Goal: Information Seeking & Learning: Learn about a topic

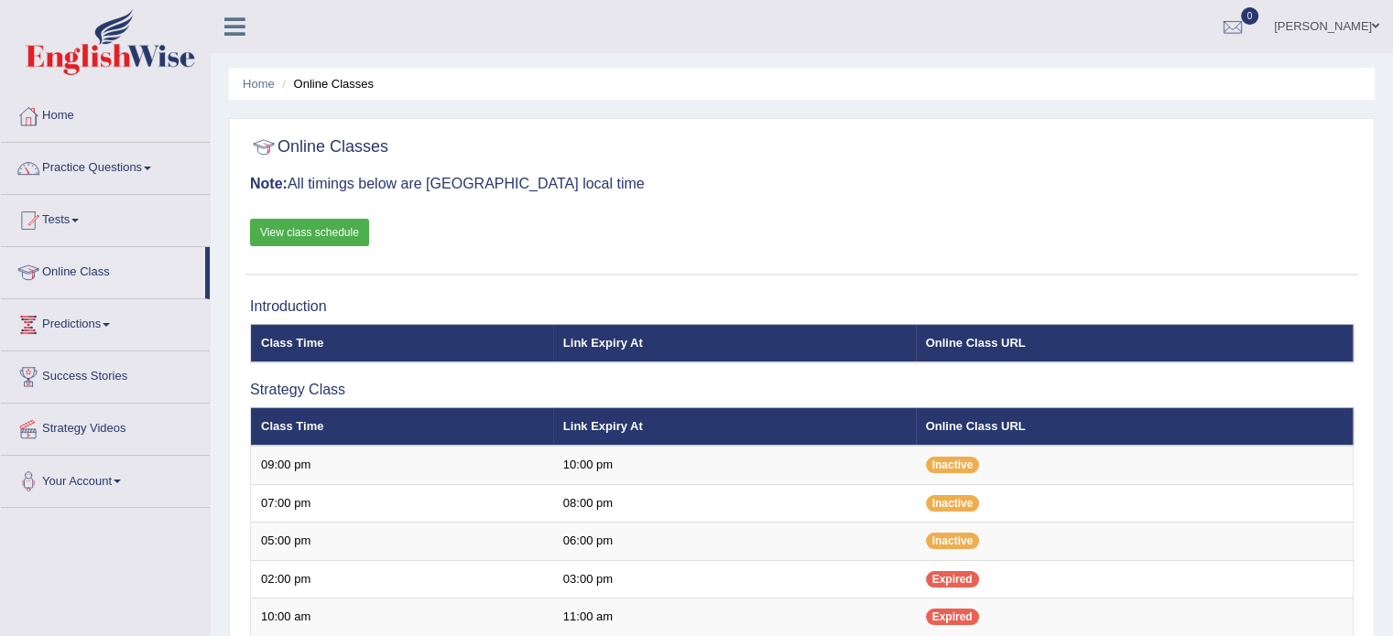
click at [331, 228] on link "View class schedule" at bounding box center [309, 232] width 119 height 27
drag, startPoint x: 0, startPoint y: 0, endPoint x: 135, endPoint y: 164, distance: 212.1
click at [135, 164] on link "Practice Questions" at bounding box center [105, 166] width 209 height 46
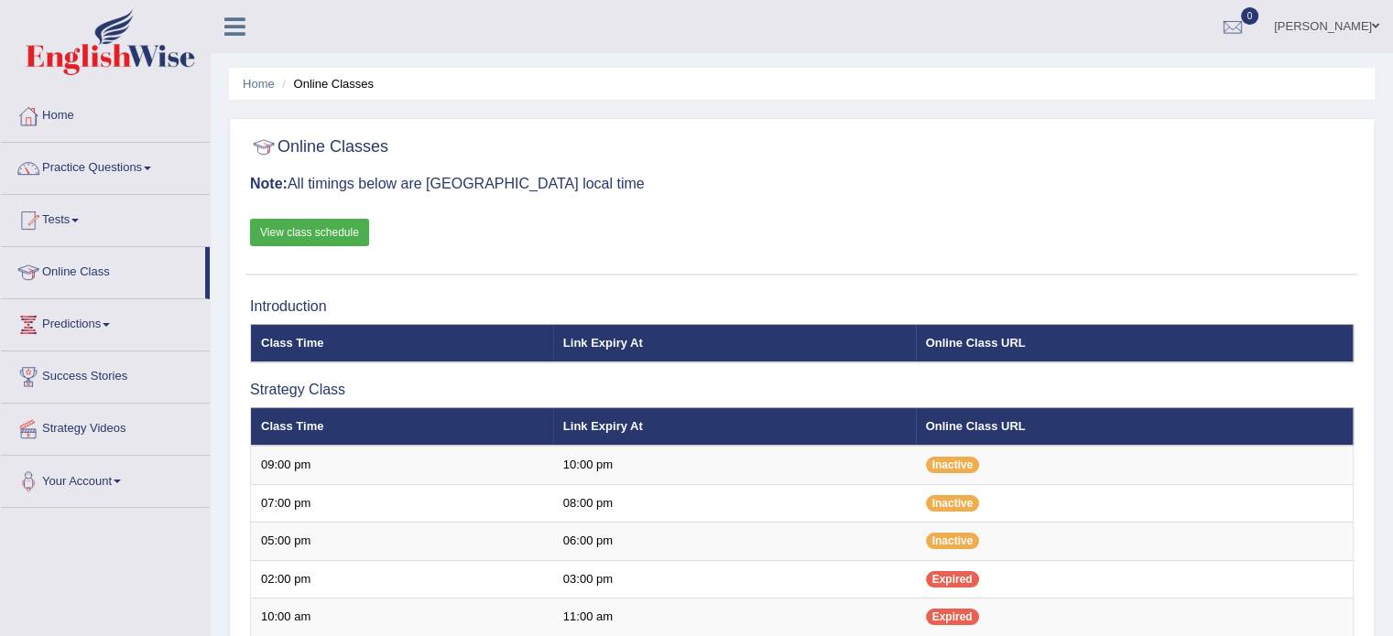
click at [151, 164] on link "Practice Questions" at bounding box center [105, 166] width 209 height 46
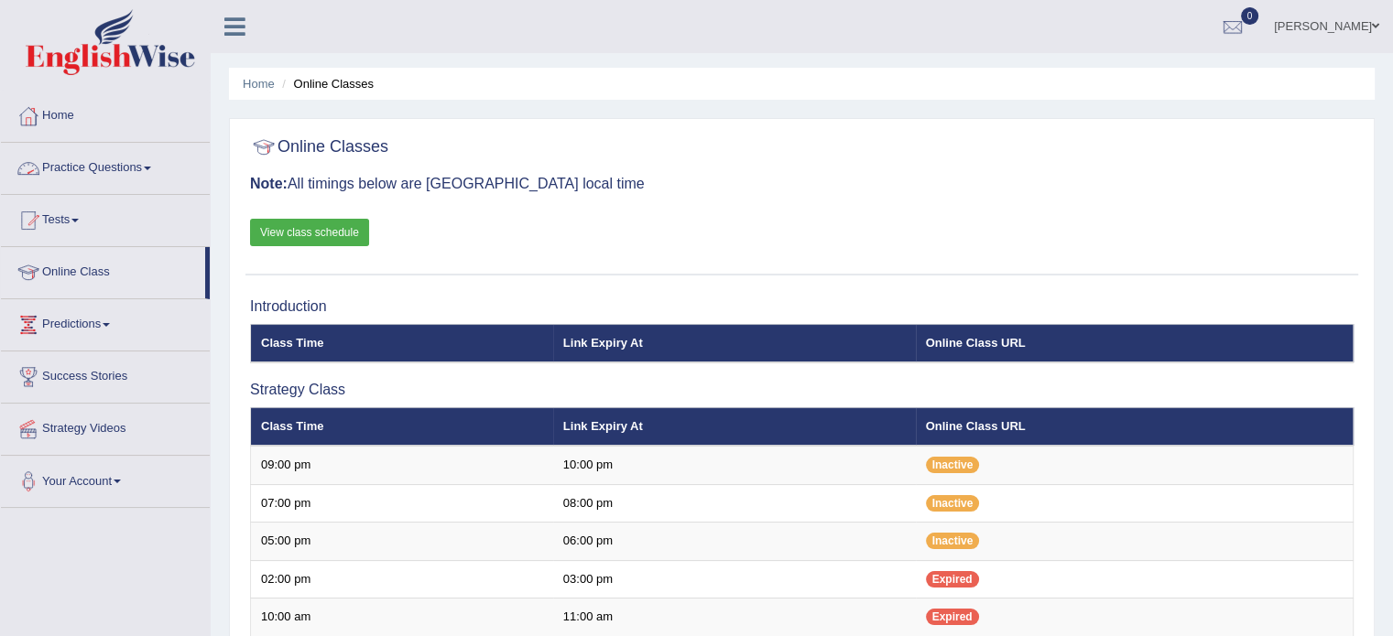
click at [147, 164] on link "Practice Questions" at bounding box center [105, 166] width 209 height 46
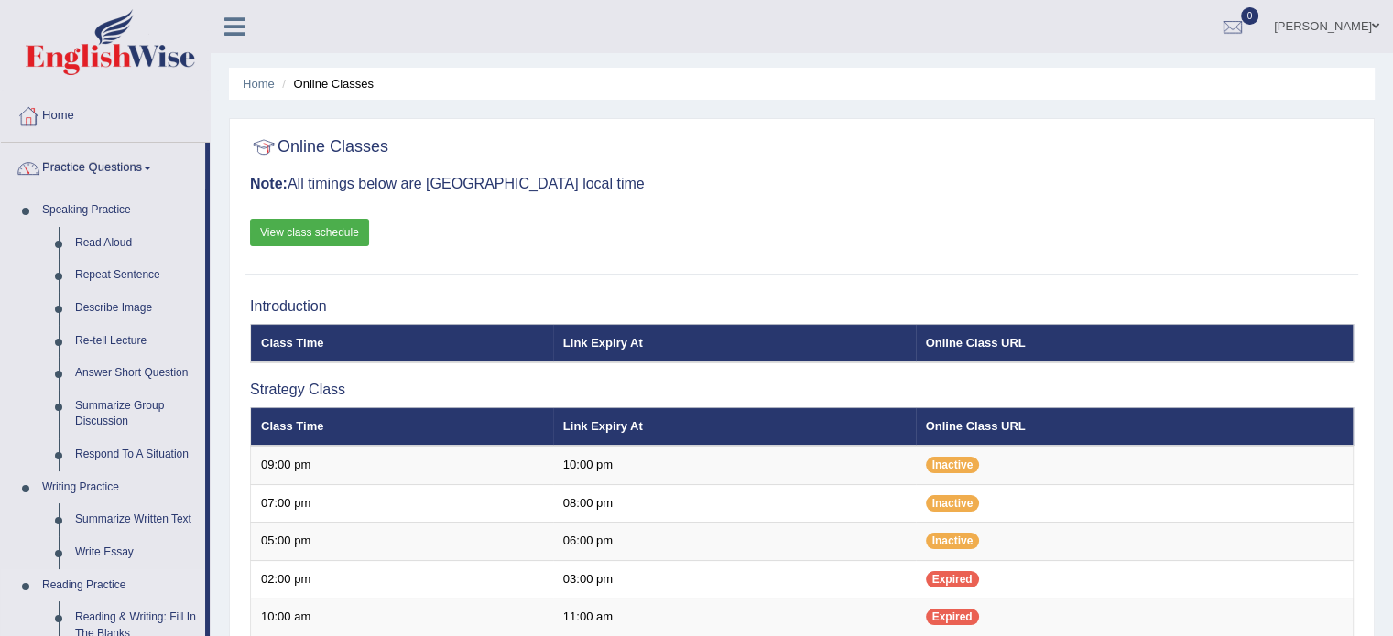
click at [93, 585] on link "Reading Practice" at bounding box center [119, 586] width 171 height 33
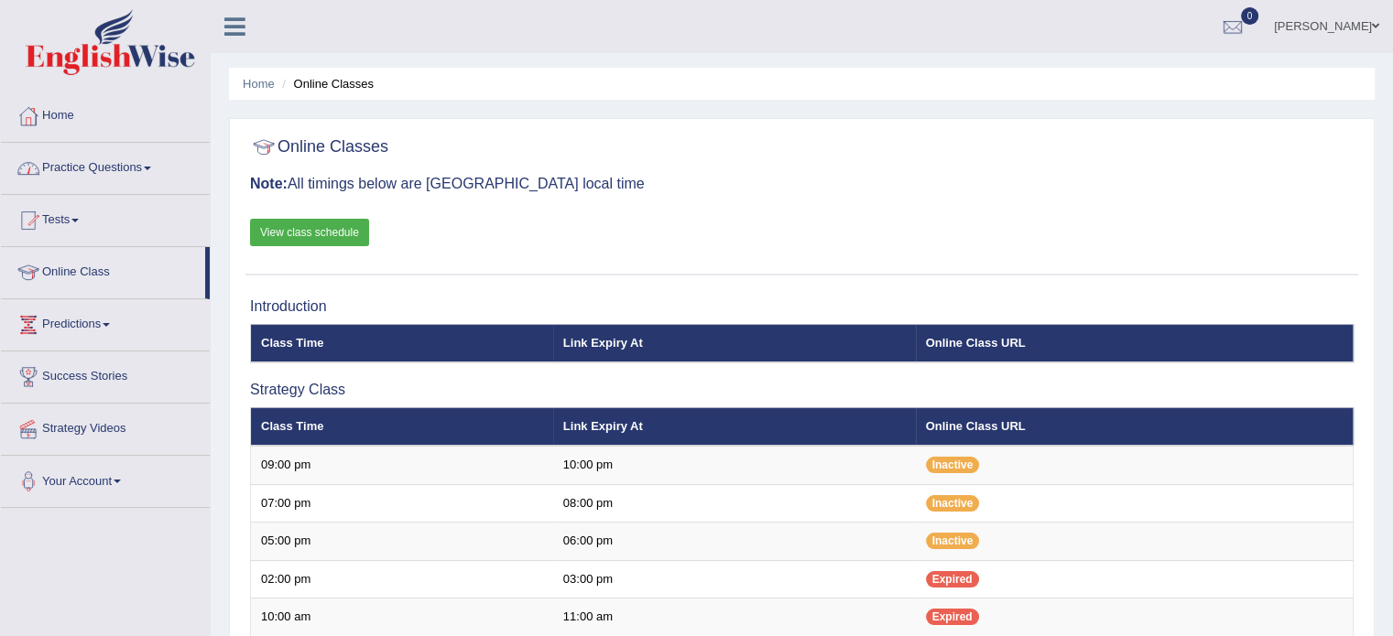
click at [152, 165] on link "Practice Questions" at bounding box center [105, 166] width 209 height 46
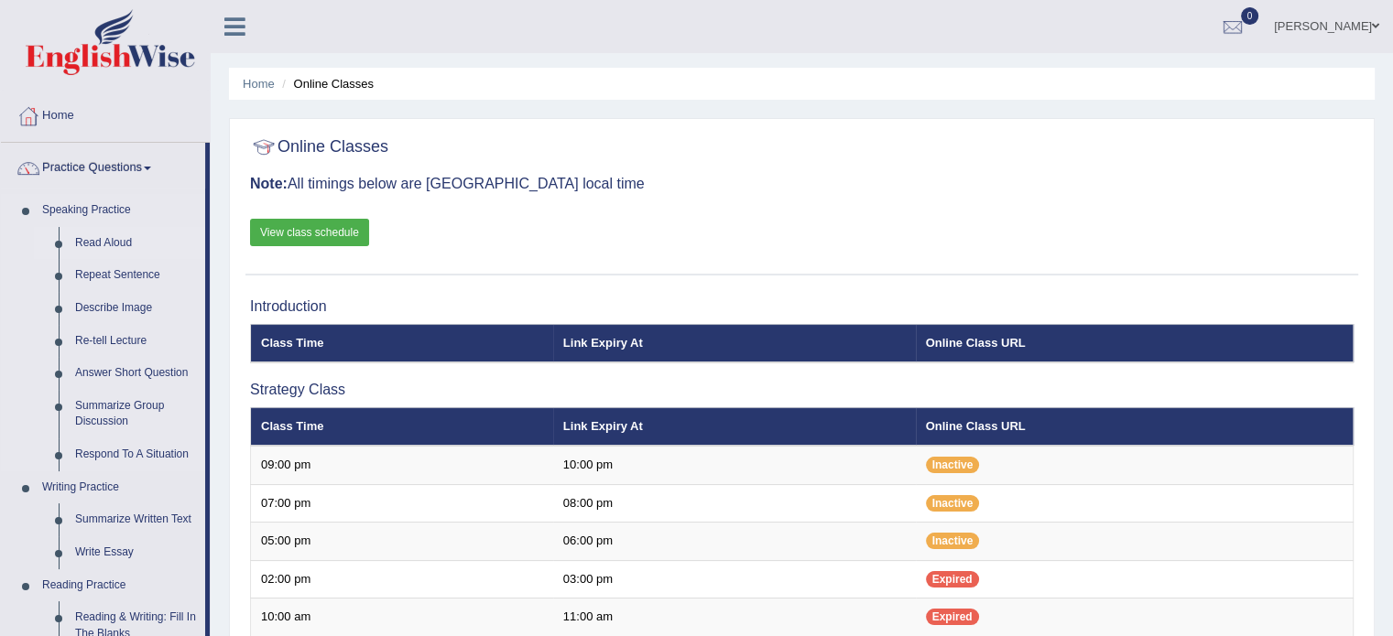
click at [90, 242] on link "Read Aloud" at bounding box center [136, 243] width 138 height 33
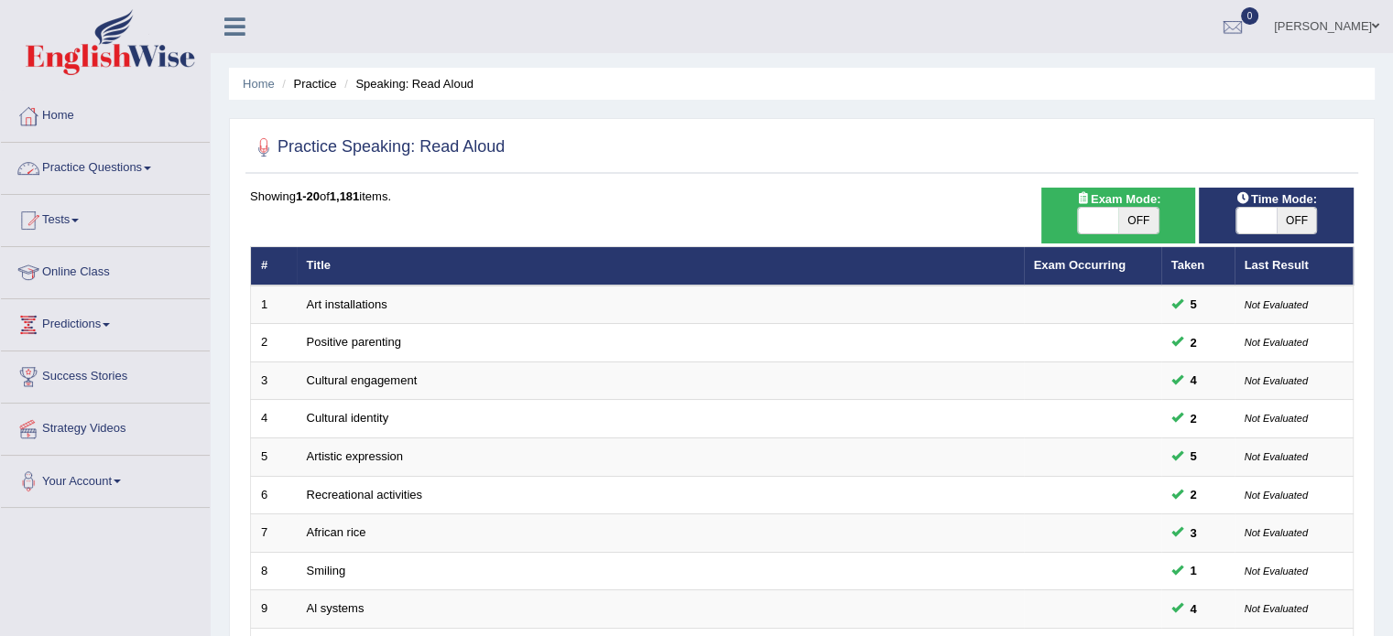
click at [151, 168] on span at bounding box center [147, 169] width 7 height 4
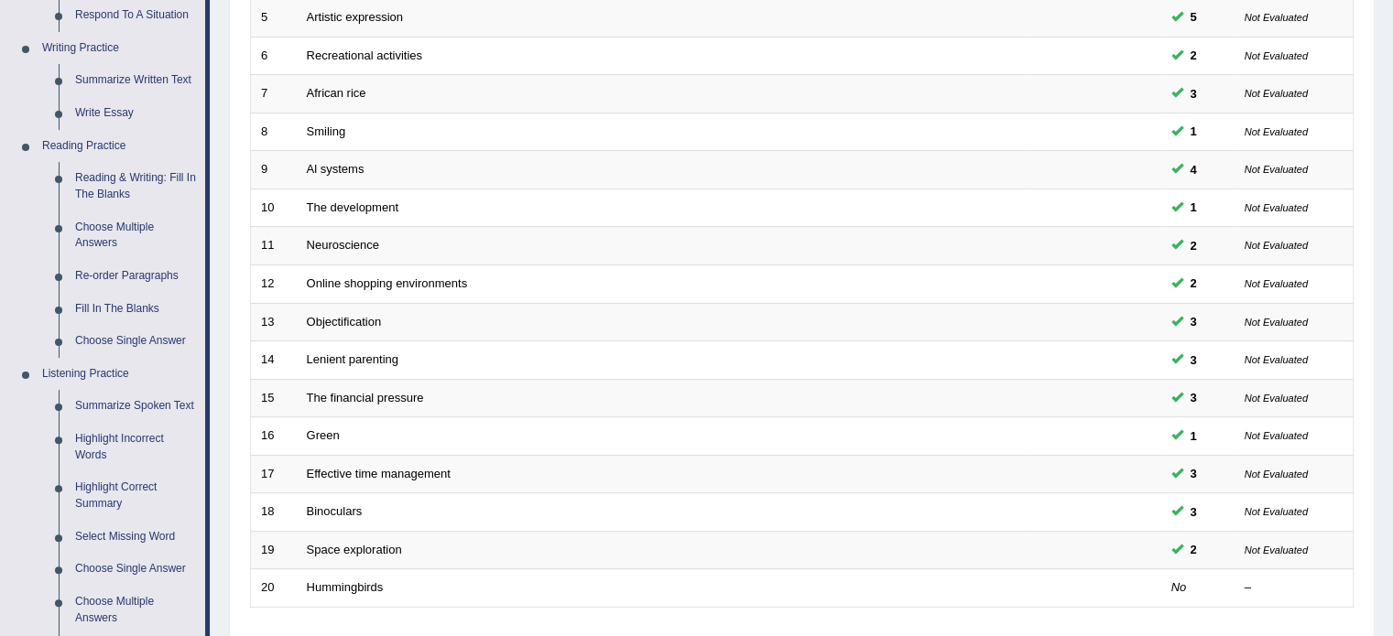
scroll to position [463, 0]
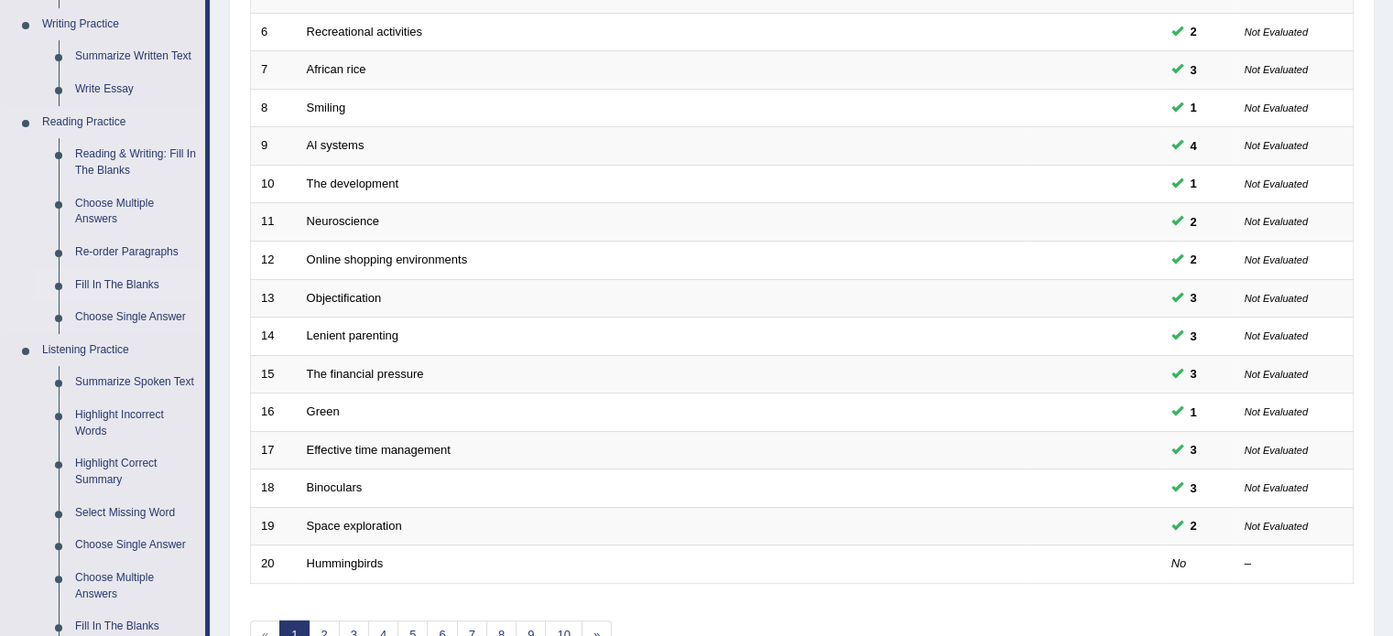
click at [103, 281] on link "Fill In The Blanks" at bounding box center [136, 285] width 138 height 33
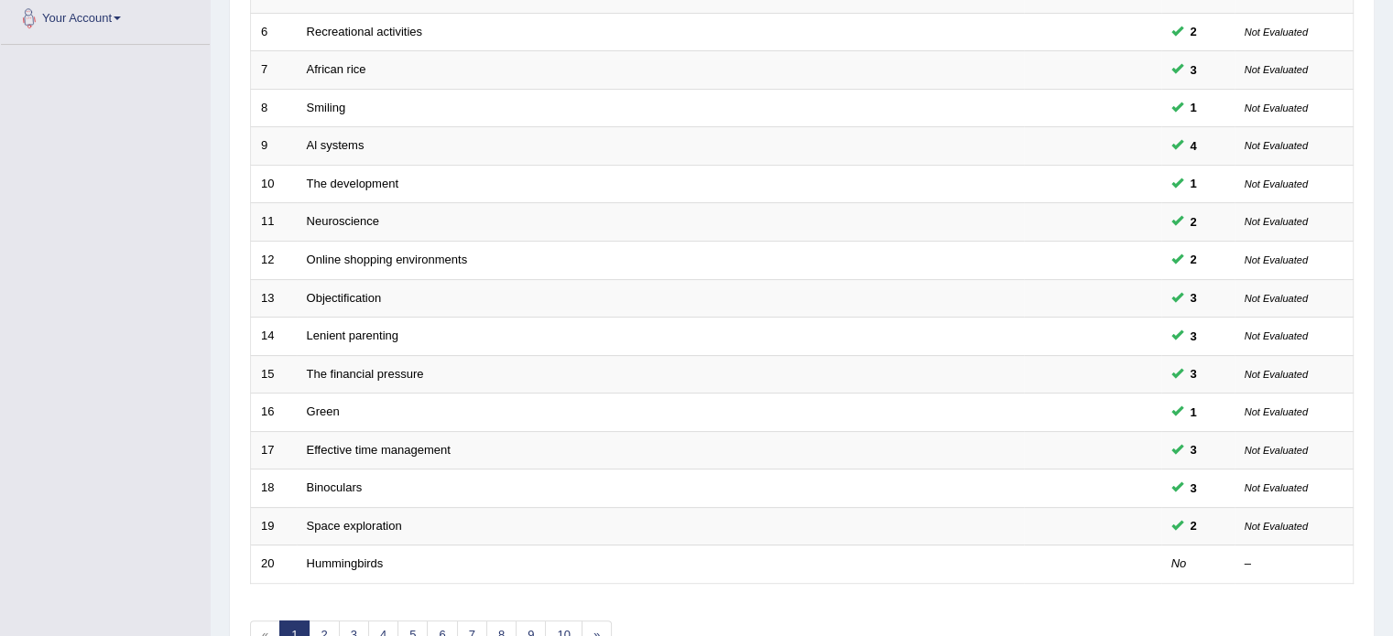
scroll to position [476, 0]
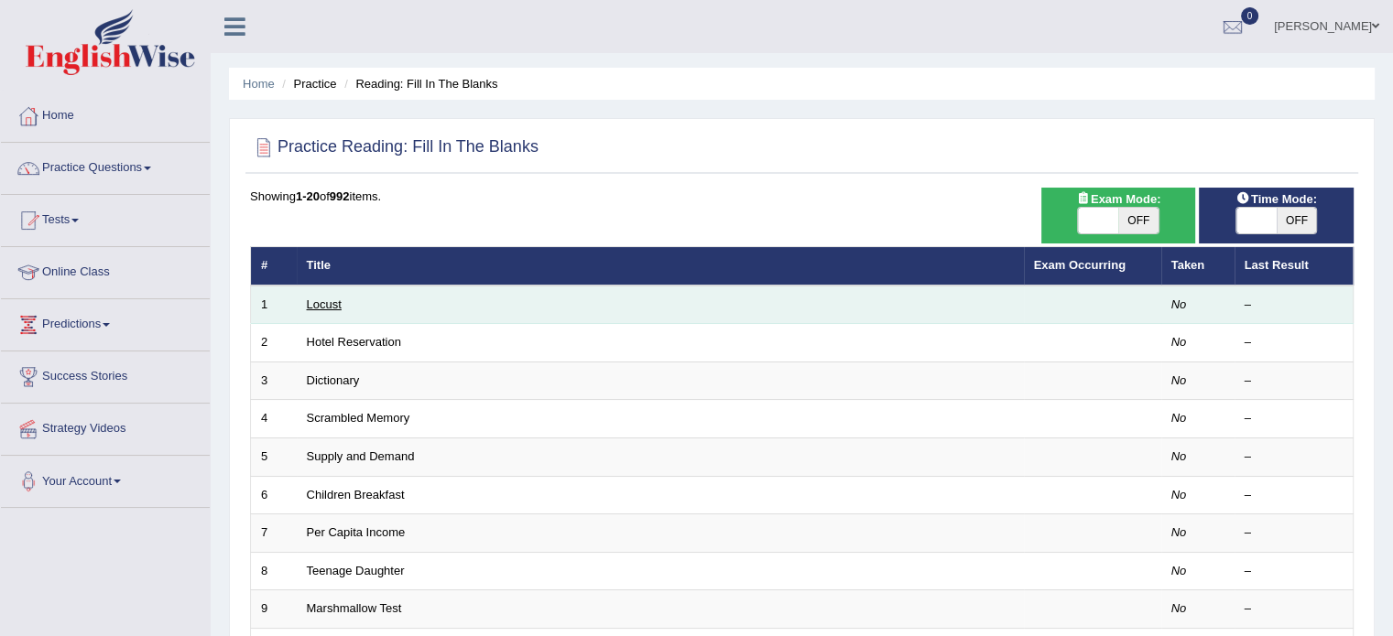
click at [339, 307] on link "Locust" at bounding box center [324, 305] width 35 height 14
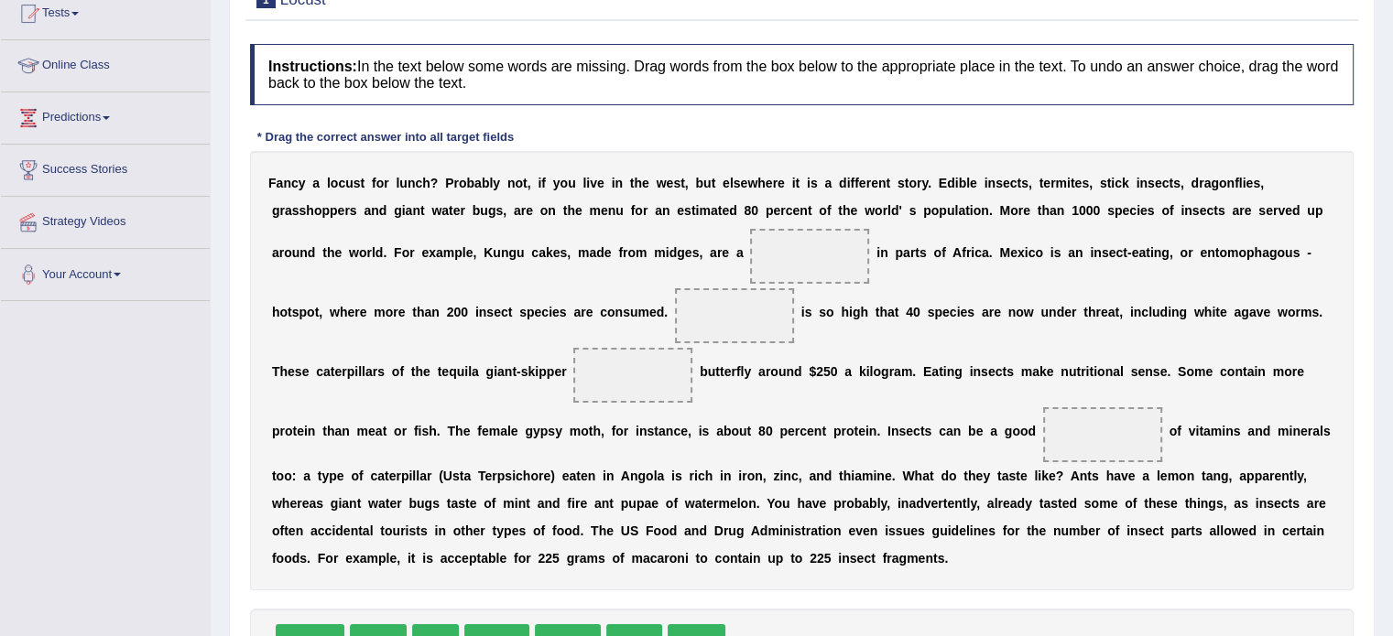
scroll to position [256, 0]
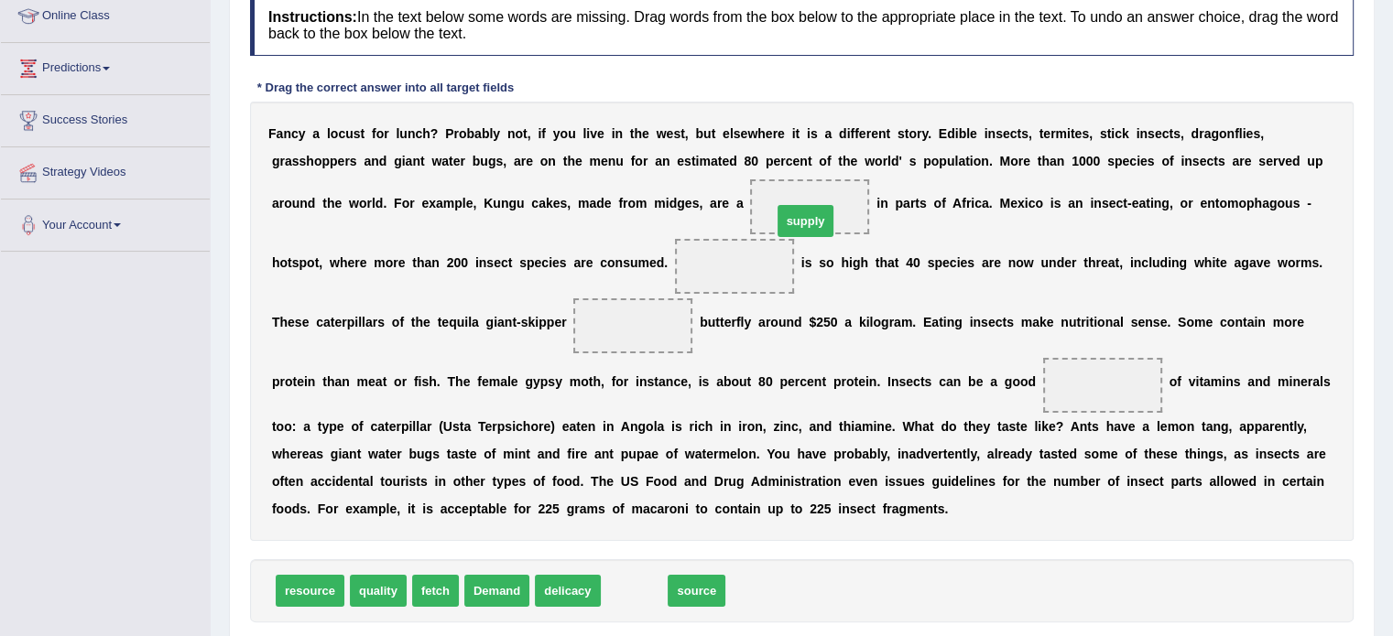
drag, startPoint x: 627, startPoint y: 596, endPoint x: 798, endPoint y: 226, distance: 407.6
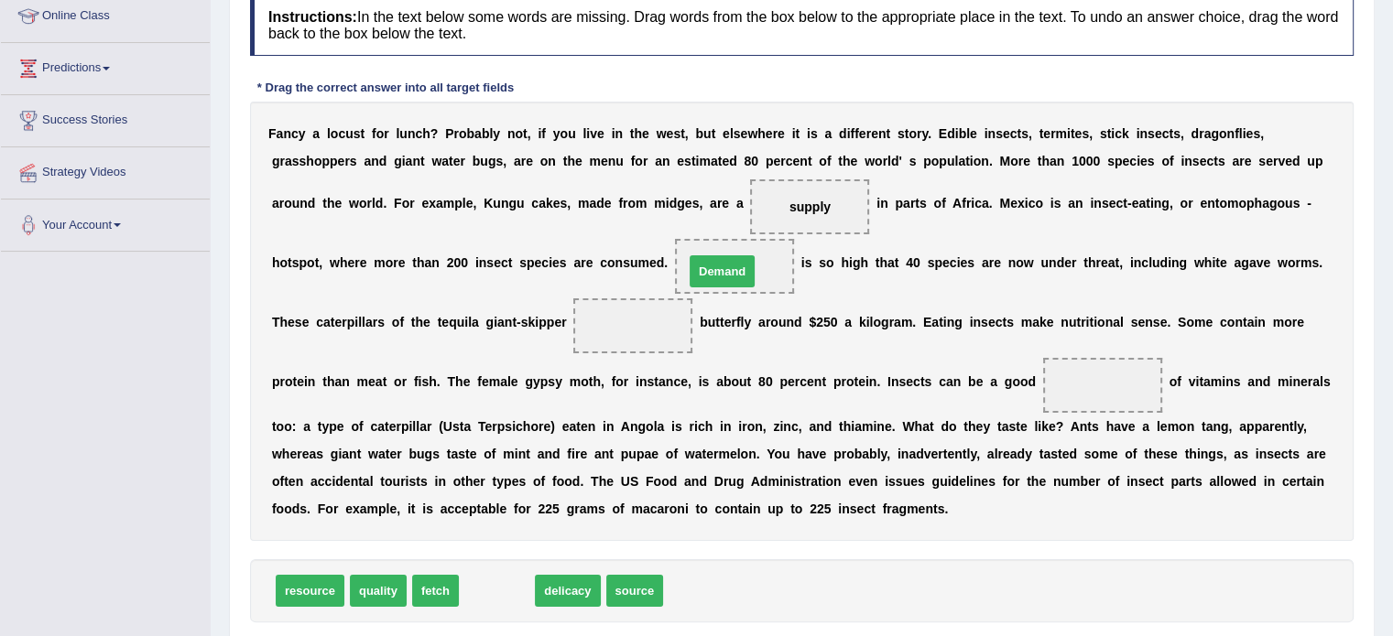
drag, startPoint x: 502, startPoint y: 590, endPoint x: 752, endPoint y: 278, distance: 399.3
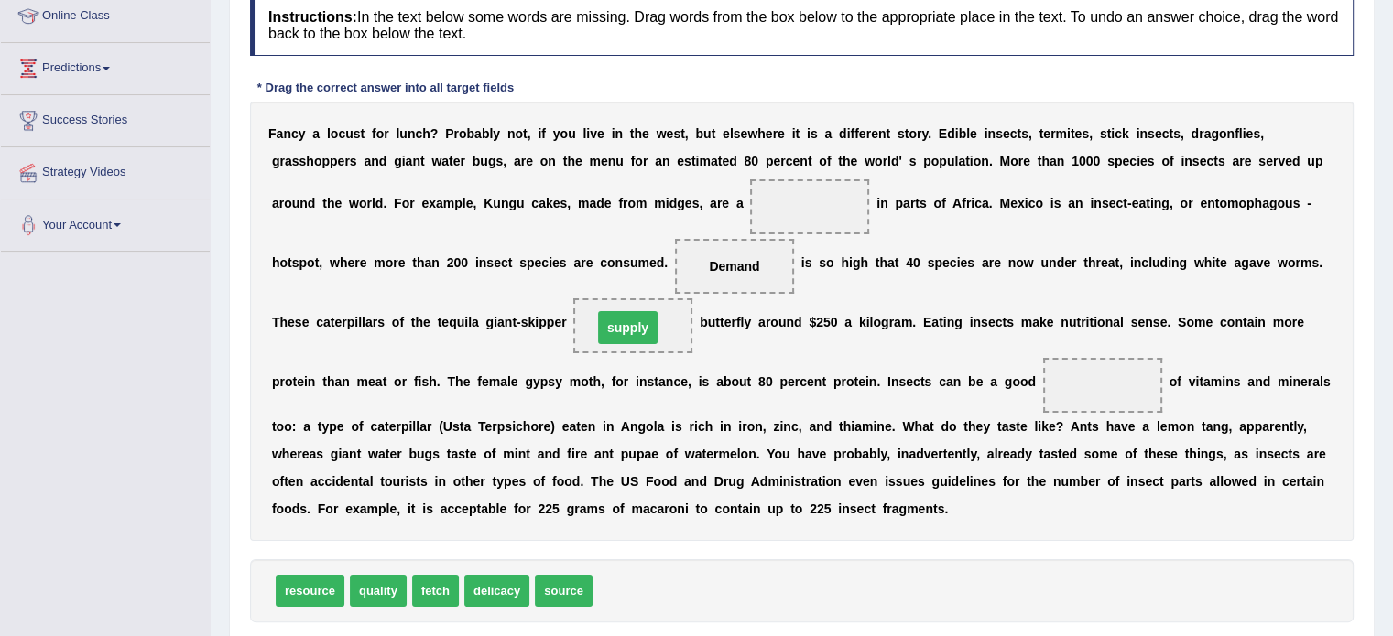
drag, startPoint x: 808, startPoint y: 205, endPoint x: 625, endPoint y: 326, distance: 218.7
drag, startPoint x: 575, startPoint y: 587, endPoint x: 1095, endPoint y: 380, distance: 559.8
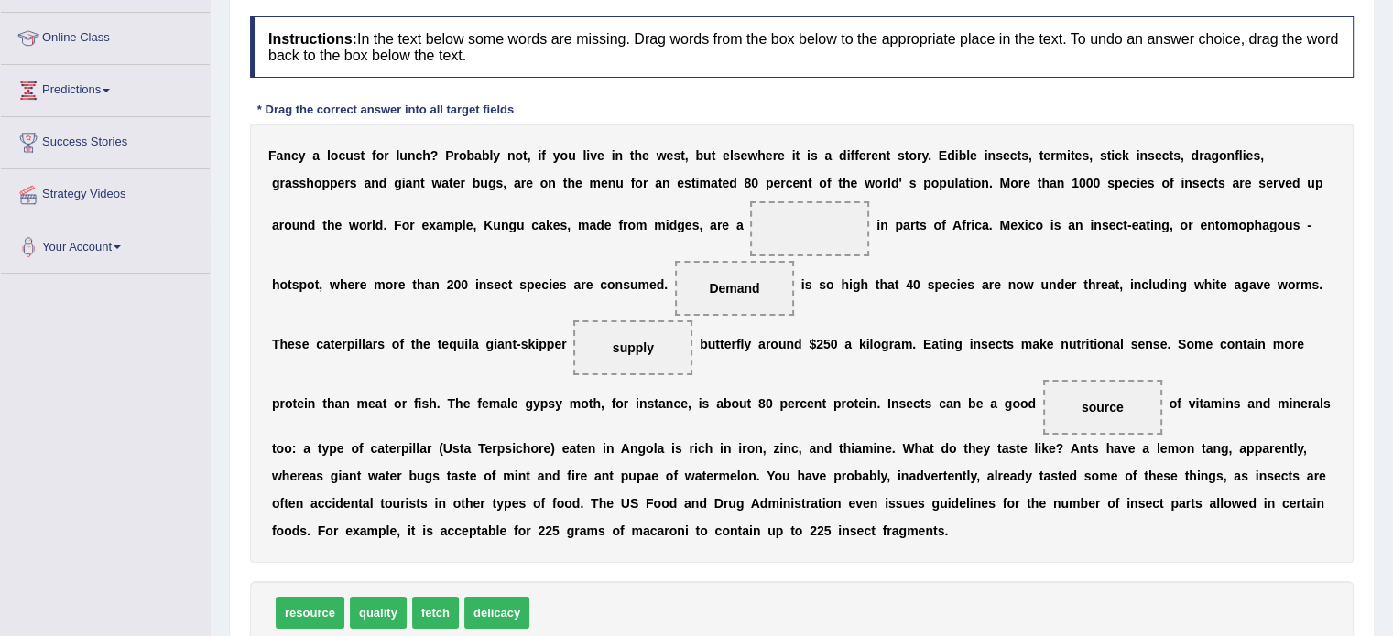
scroll to position [234, 0]
drag, startPoint x: 314, startPoint y: 615, endPoint x: 837, endPoint y: 234, distance: 647.4
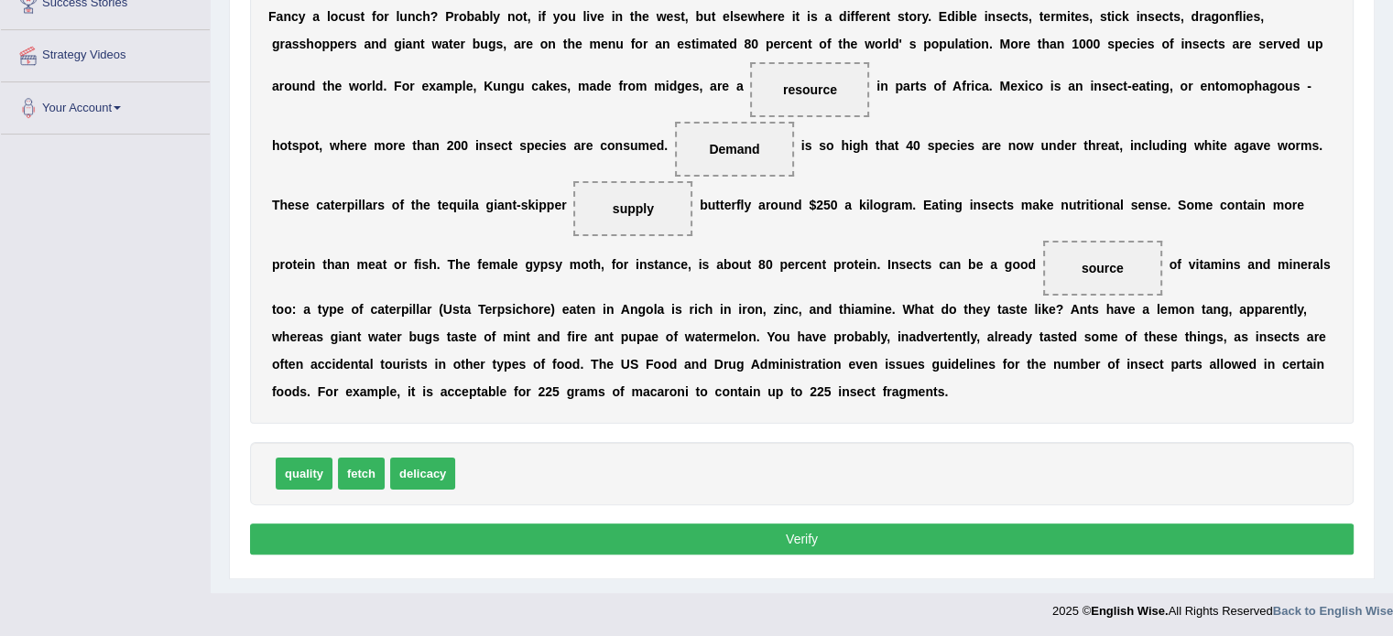
click at [809, 538] on button "Verify" at bounding box center [801, 539] width 1103 height 31
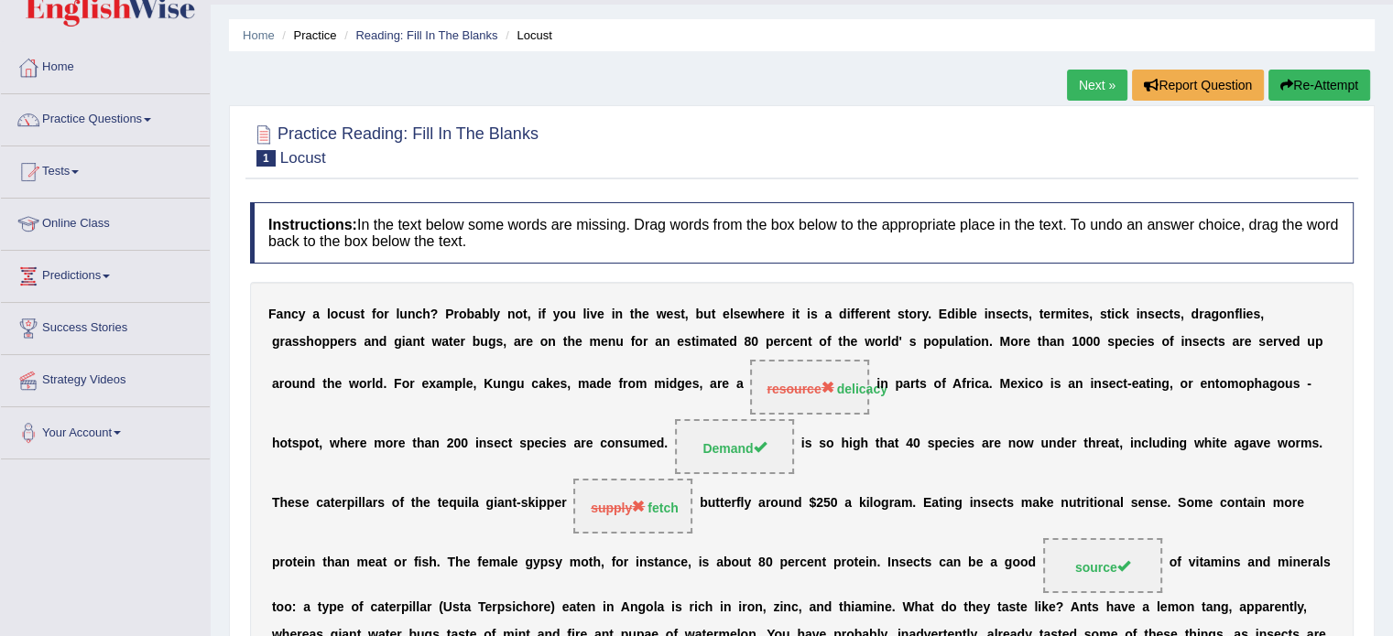
scroll to position [18, 0]
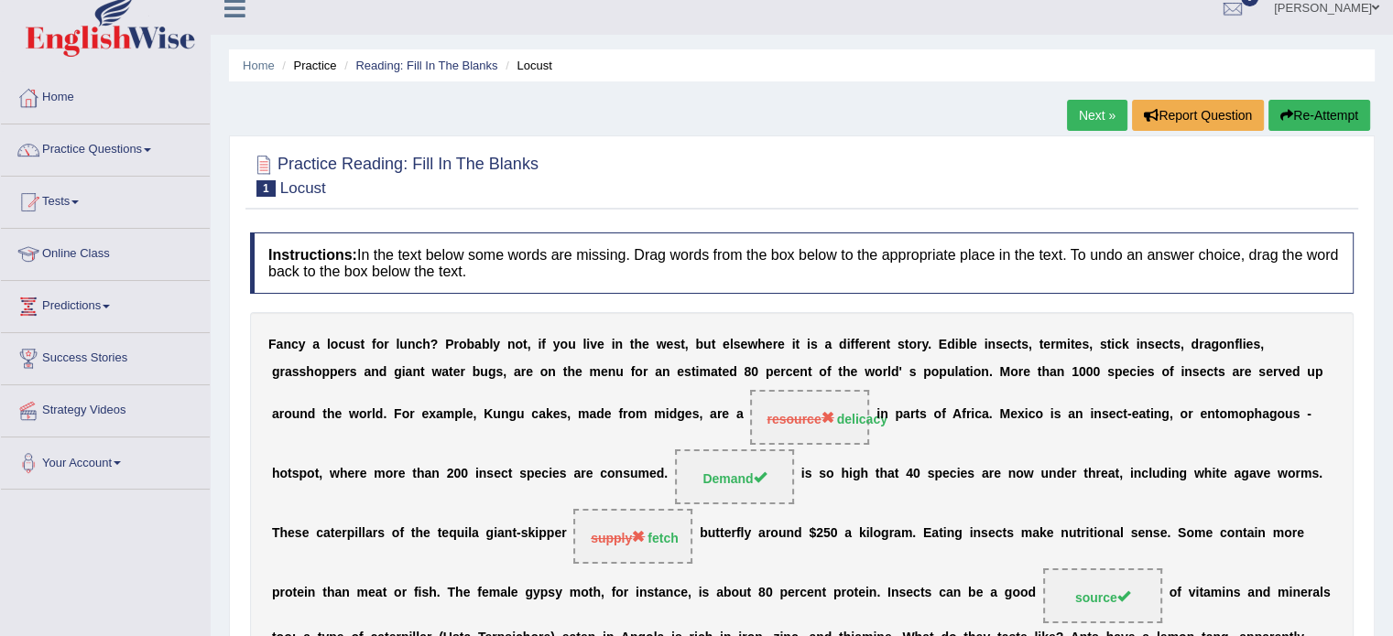
click at [1090, 111] on link "Next »" at bounding box center [1097, 115] width 60 height 31
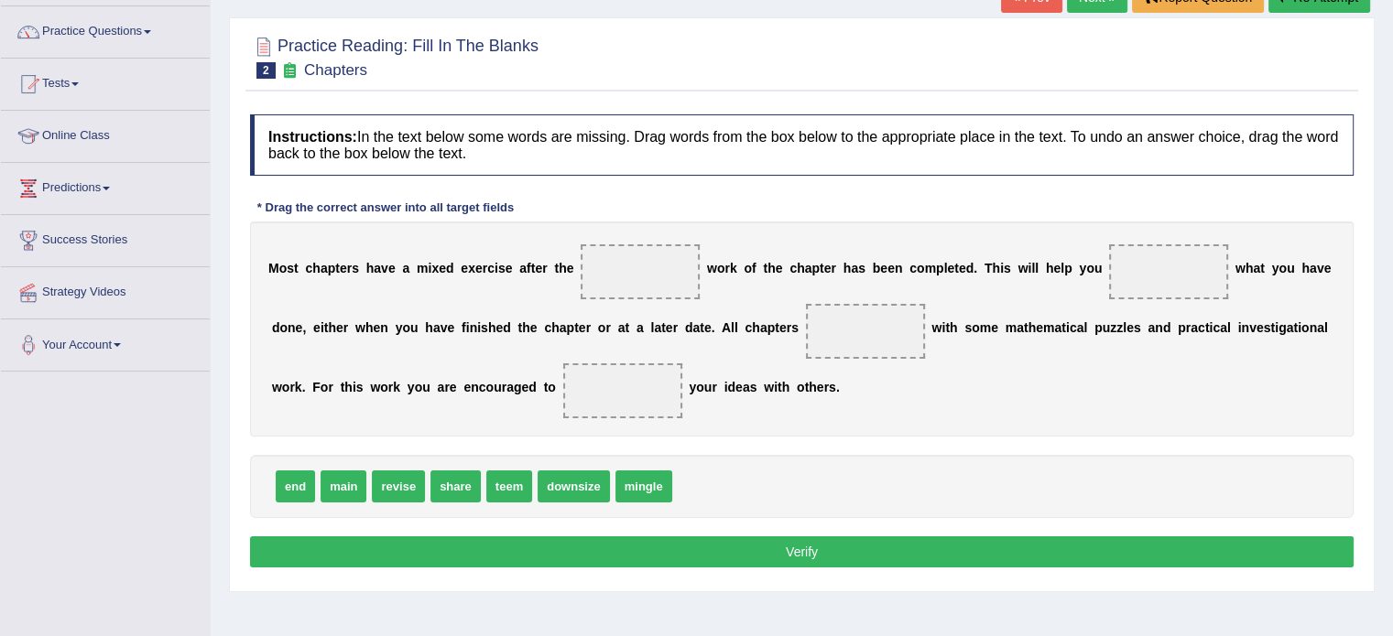
scroll to position [183, 0]
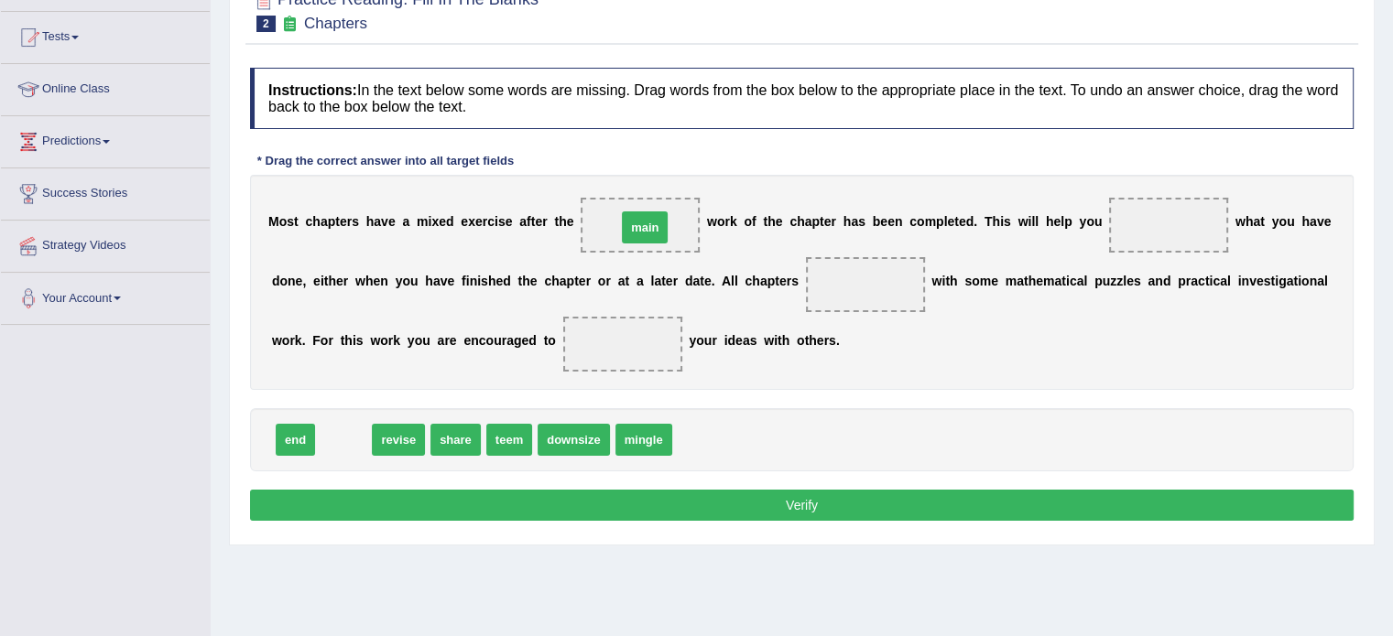
drag, startPoint x: 329, startPoint y: 442, endPoint x: 630, endPoint y: 230, distance: 368.6
drag, startPoint x: 341, startPoint y: 435, endPoint x: 1162, endPoint y: 223, distance: 848.4
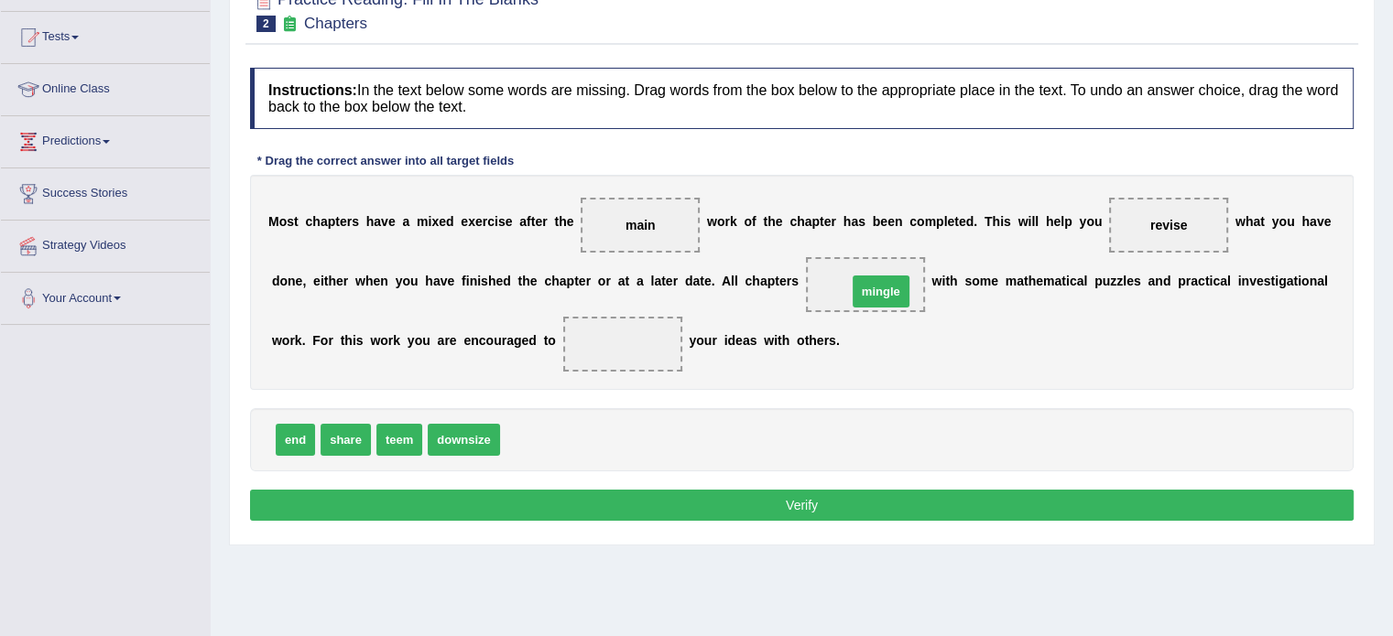
drag, startPoint x: 543, startPoint y: 437, endPoint x: 890, endPoint y: 288, distance: 377.4
drag, startPoint x: 355, startPoint y: 426, endPoint x: 631, endPoint y: 326, distance: 293.1
click at [798, 505] on button "Verify" at bounding box center [801, 505] width 1103 height 31
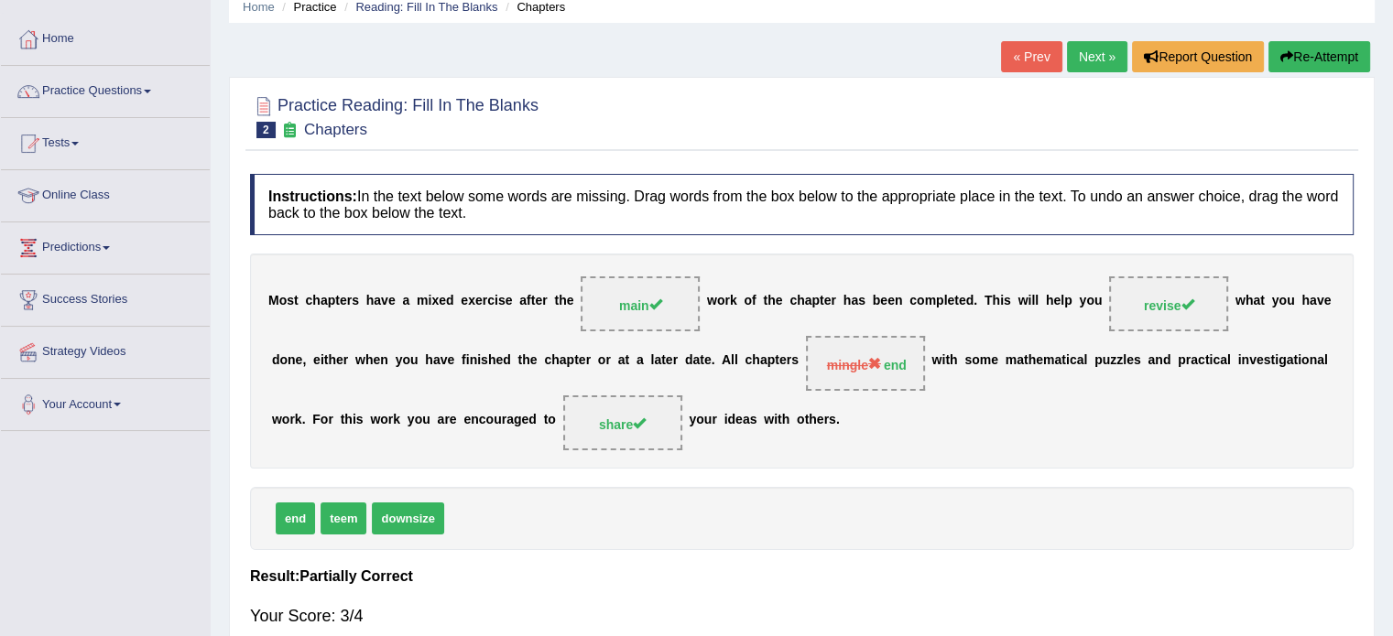
scroll to position [0, 0]
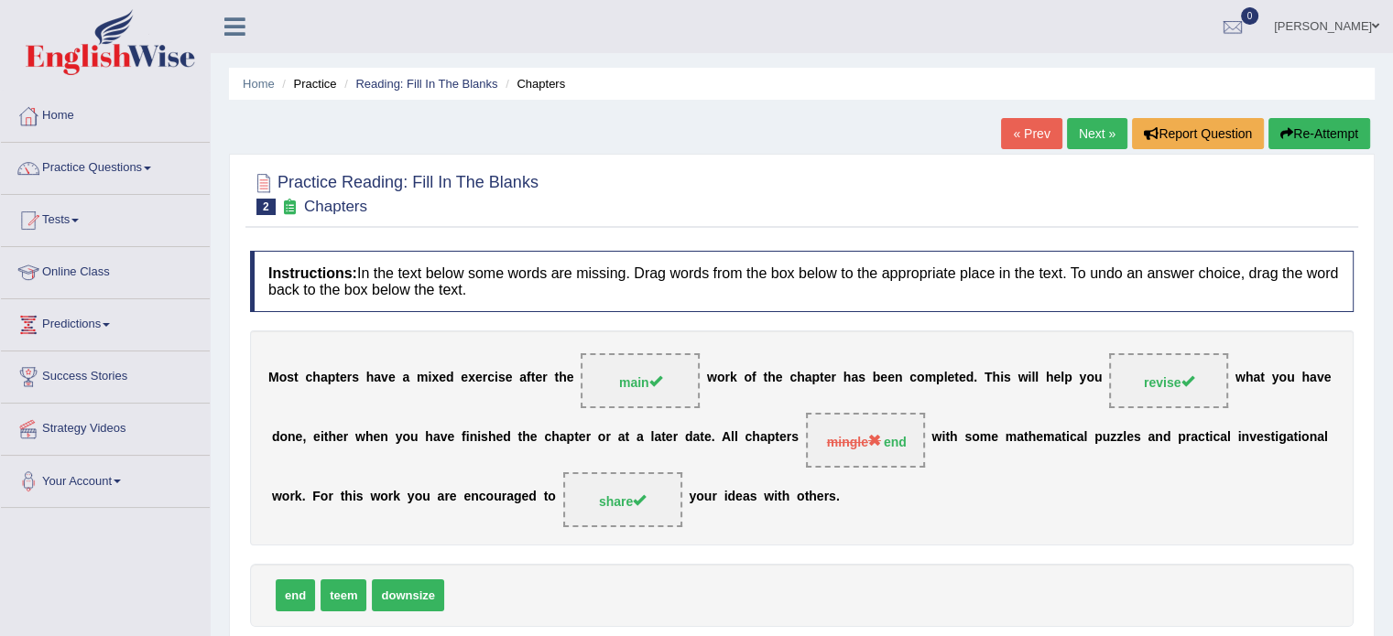
click at [1102, 136] on link "Next »" at bounding box center [1097, 133] width 60 height 31
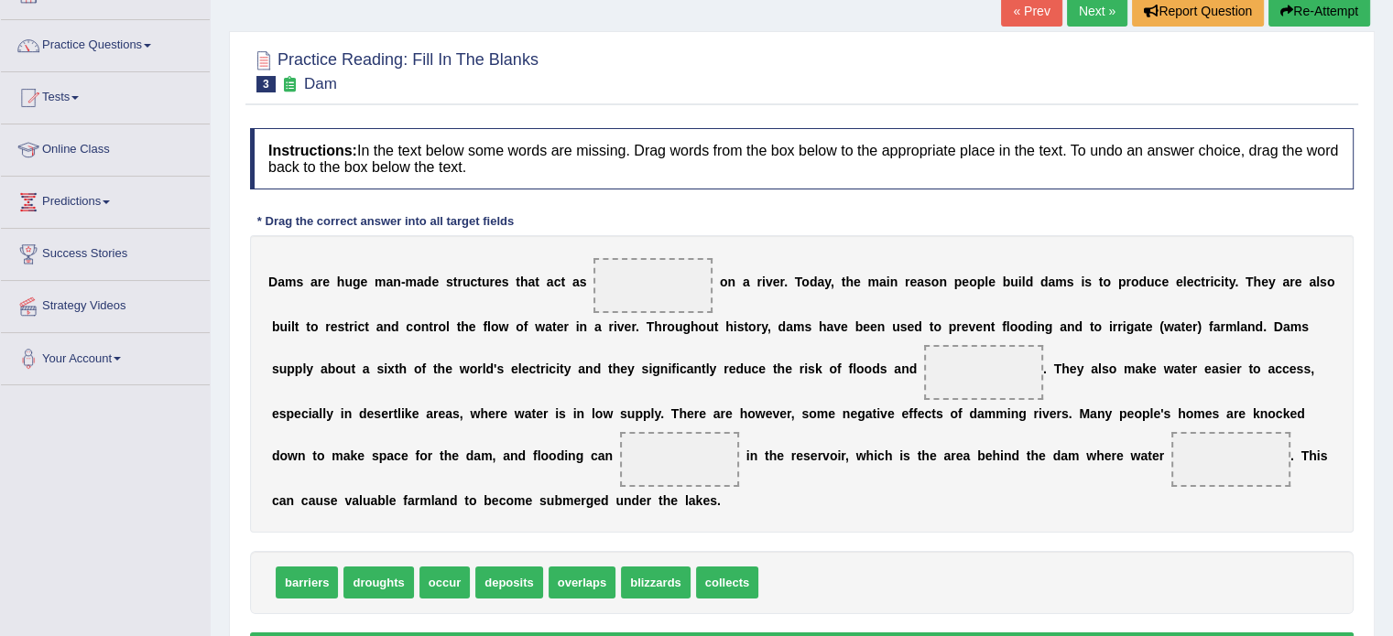
scroll to position [92, 0]
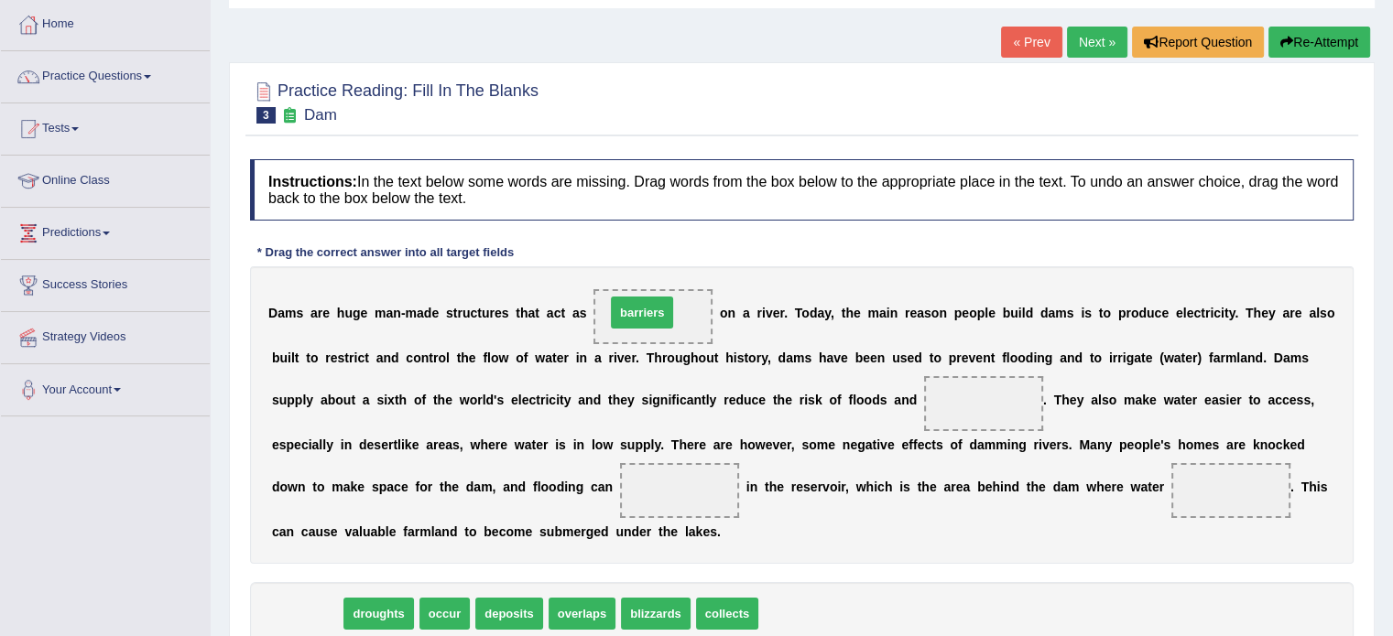
drag, startPoint x: 308, startPoint y: 605, endPoint x: 643, endPoint y: 304, distance: 450.6
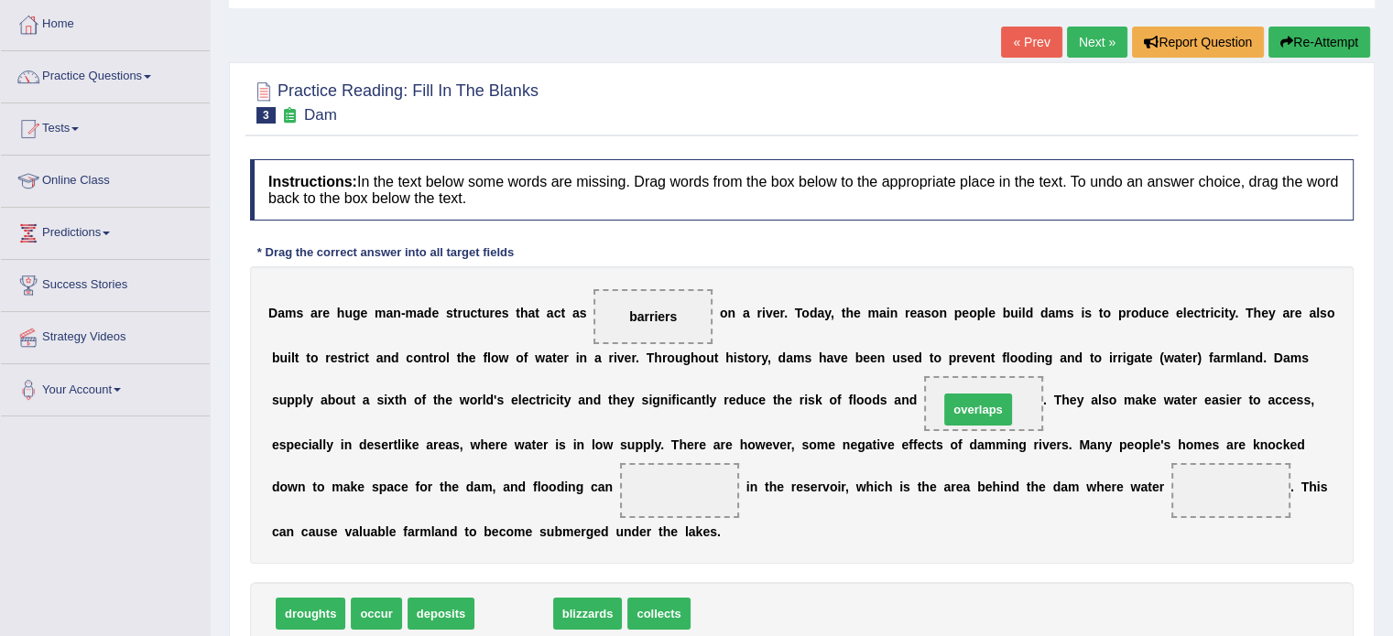
drag, startPoint x: 530, startPoint y: 610, endPoint x: 994, endPoint y: 406, distance: 507.2
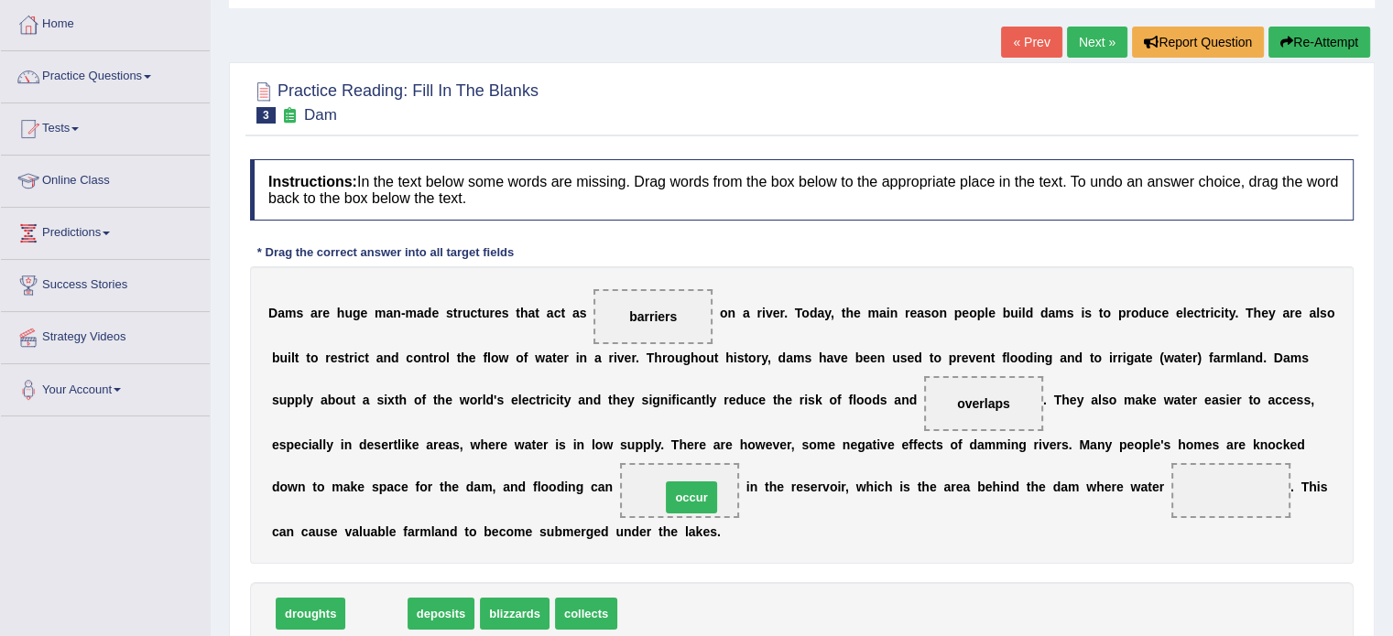
drag, startPoint x: 384, startPoint y: 613, endPoint x: 699, endPoint y: 496, distance: 335.8
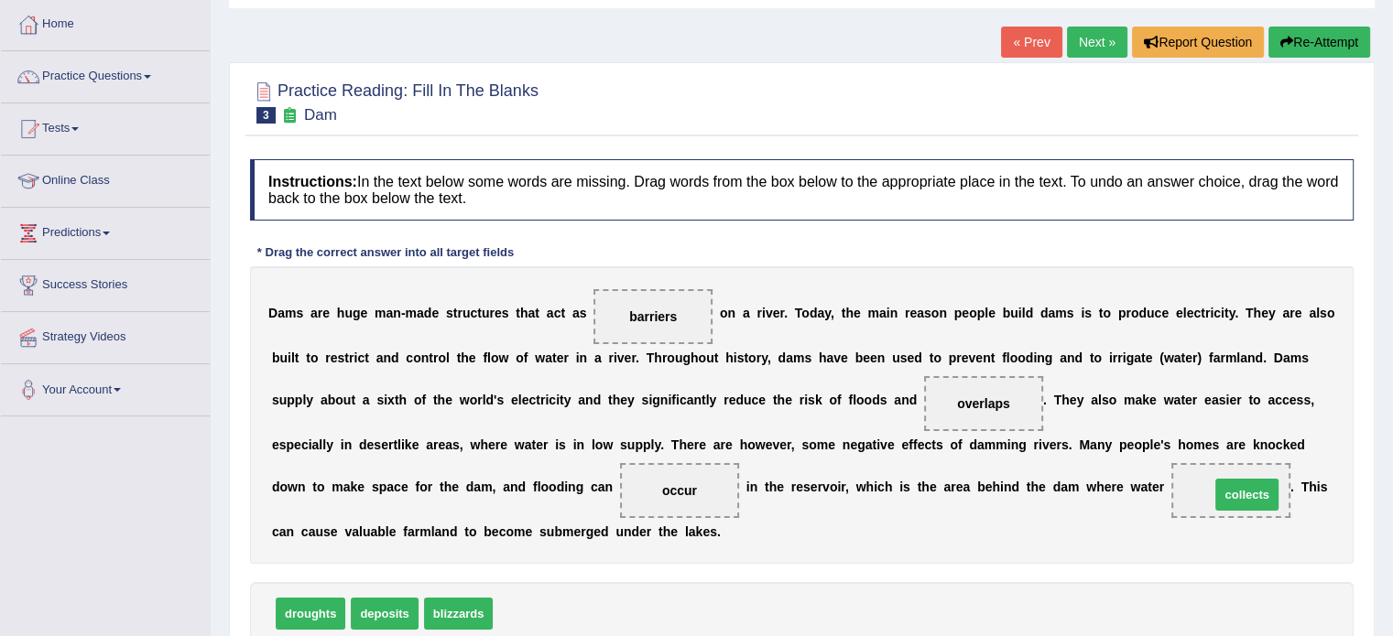
drag, startPoint x: 525, startPoint y: 604, endPoint x: 1242, endPoint y: 485, distance: 726.8
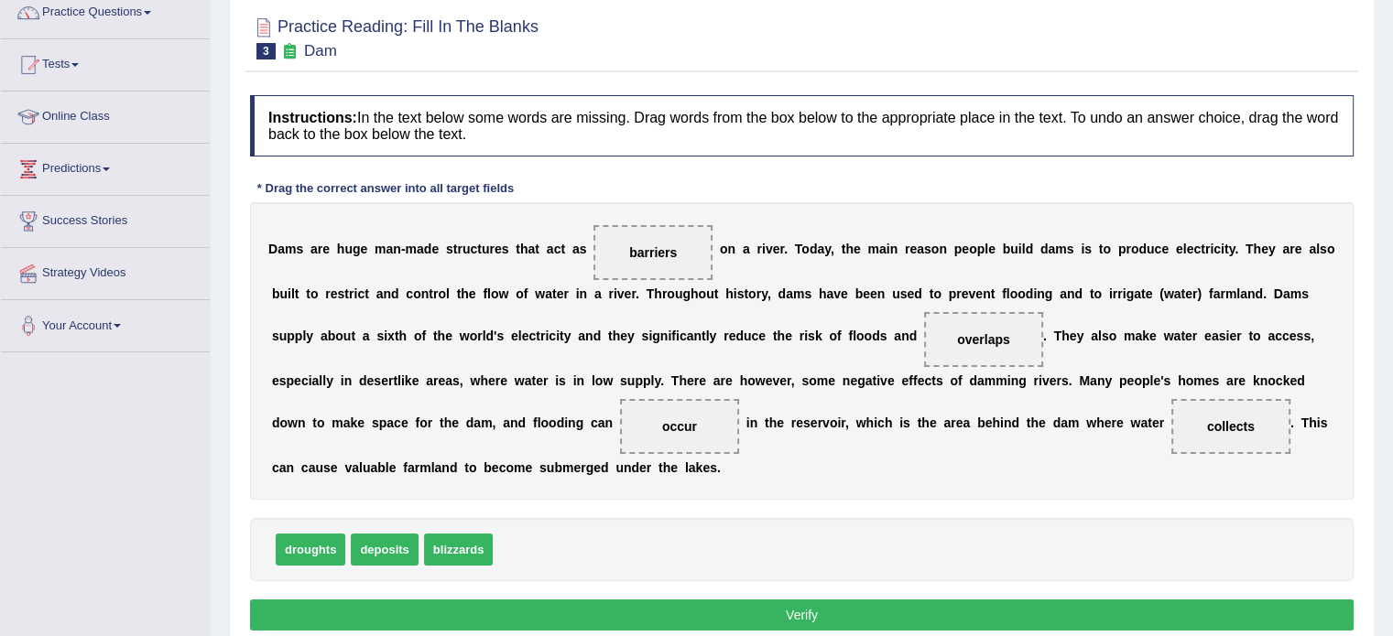
scroll to position [275, 0]
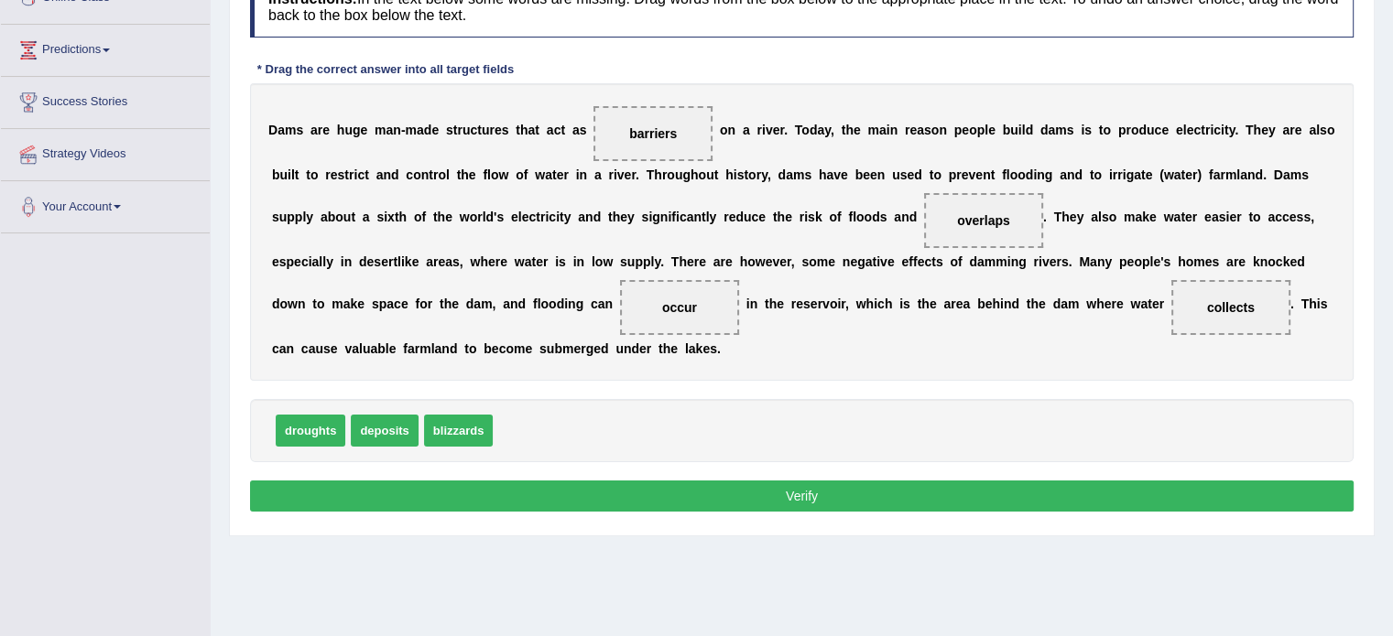
click at [791, 494] on button "Verify" at bounding box center [801, 496] width 1103 height 31
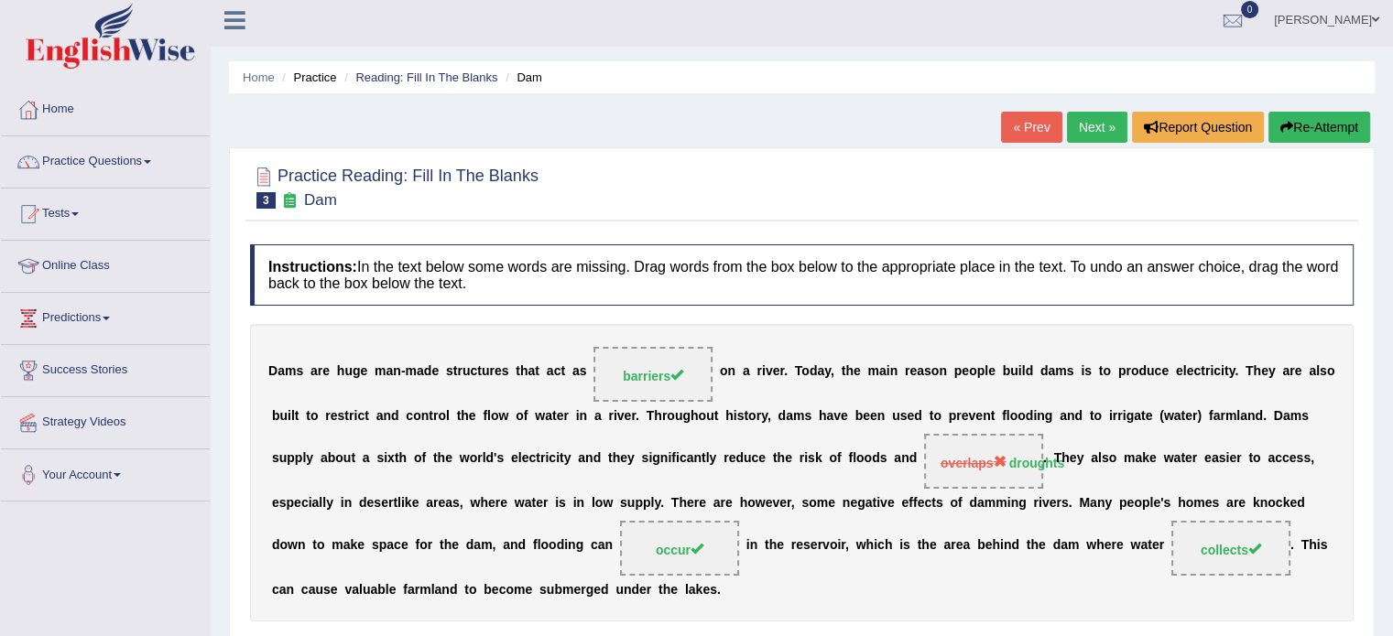
scroll to position [0, 0]
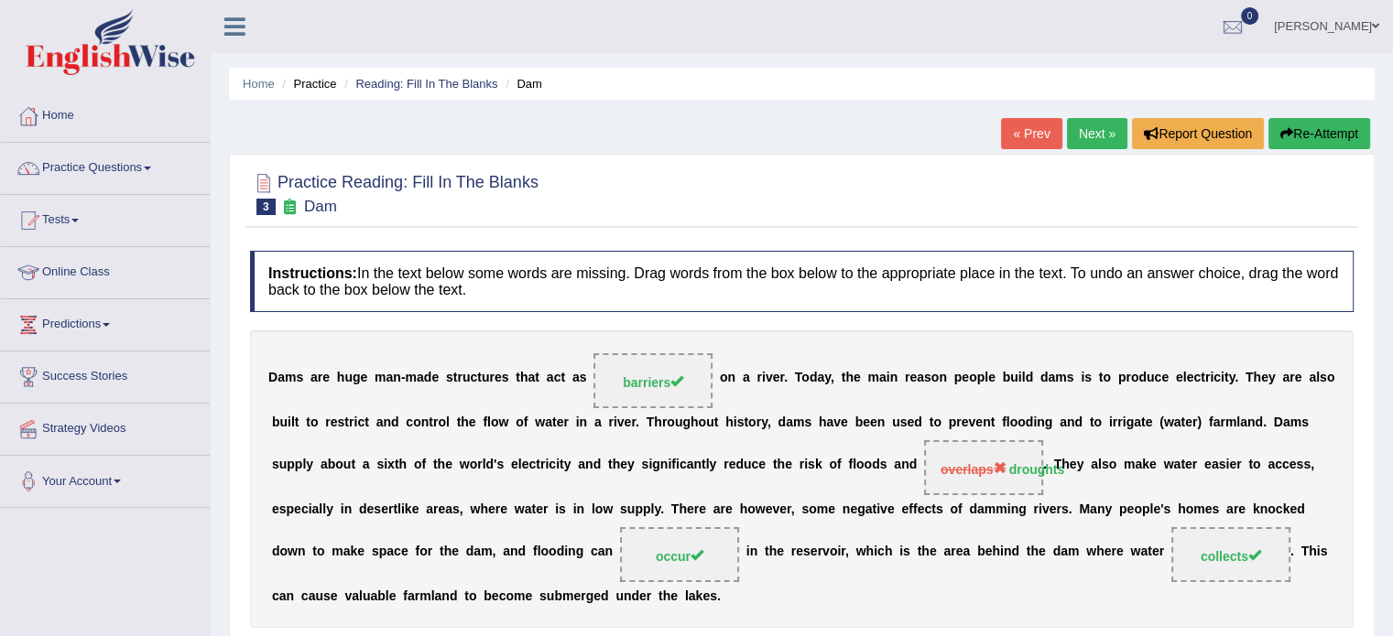
click at [1098, 126] on link "Next »" at bounding box center [1097, 133] width 60 height 31
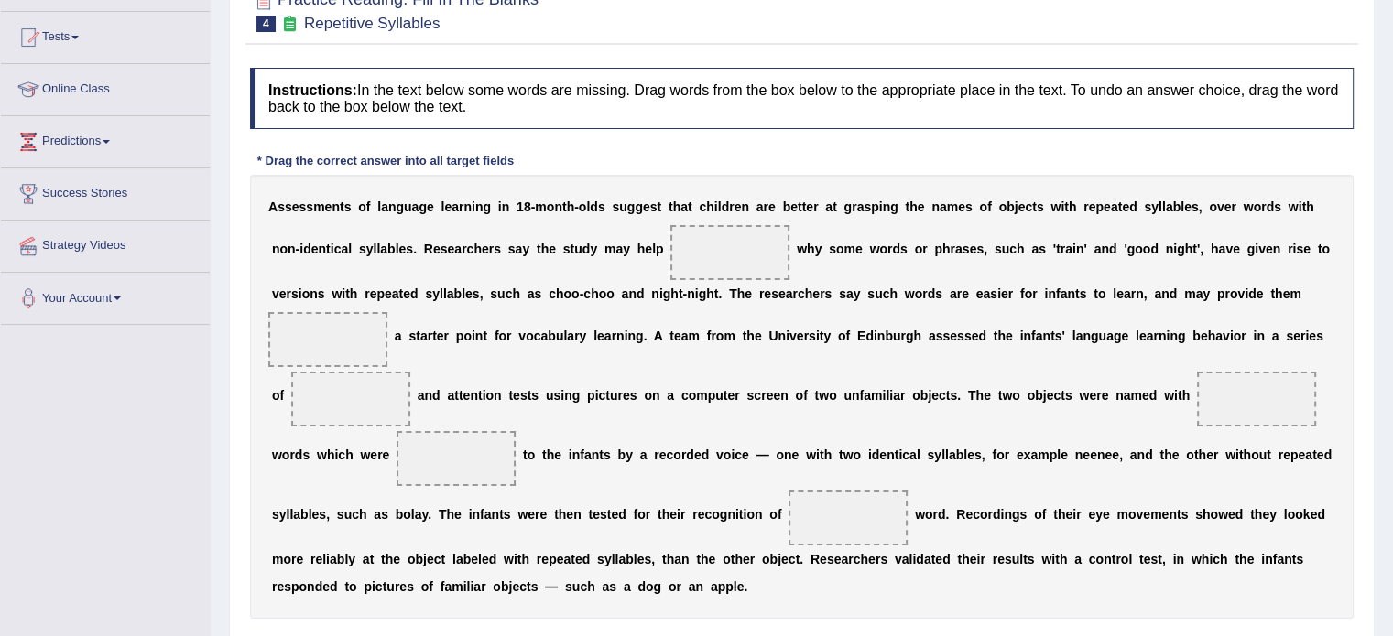
scroll to position [275, 0]
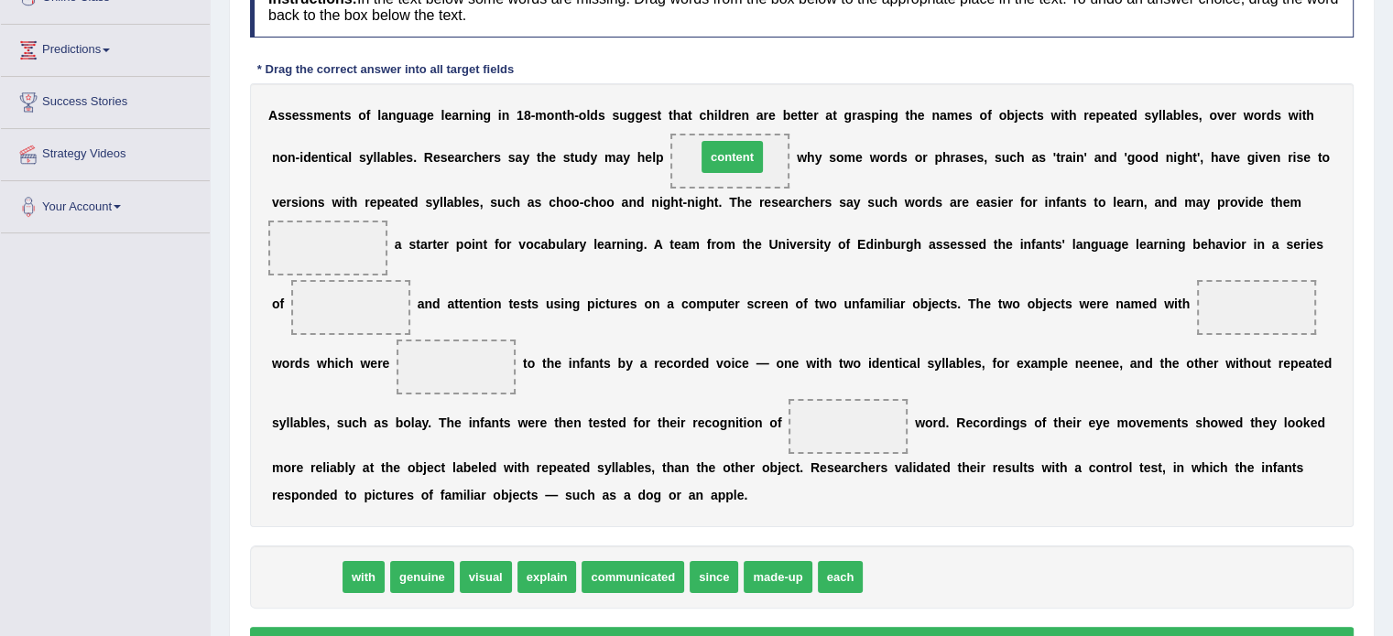
drag, startPoint x: 296, startPoint y: 566, endPoint x: 722, endPoint y: 146, distance: 598.3
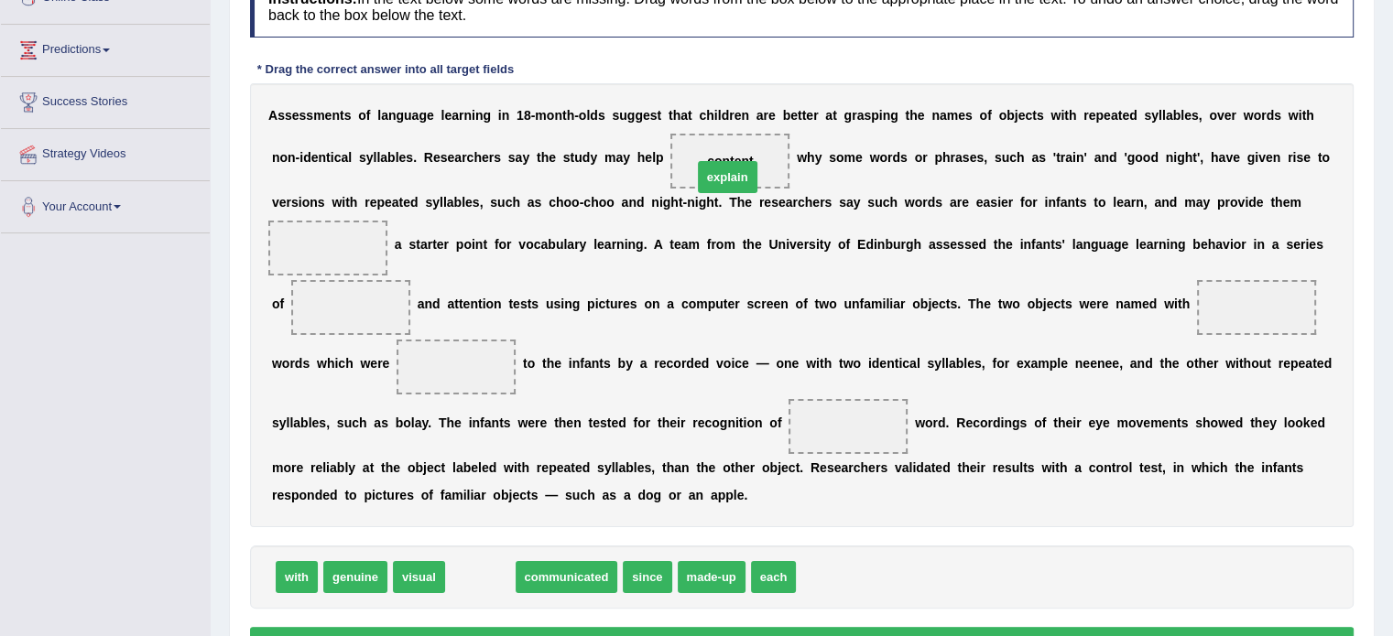
drag, startPoint x: 470, startPoint y: 570, endPoint x: 721, endPoint y: 166, distance: 476.2
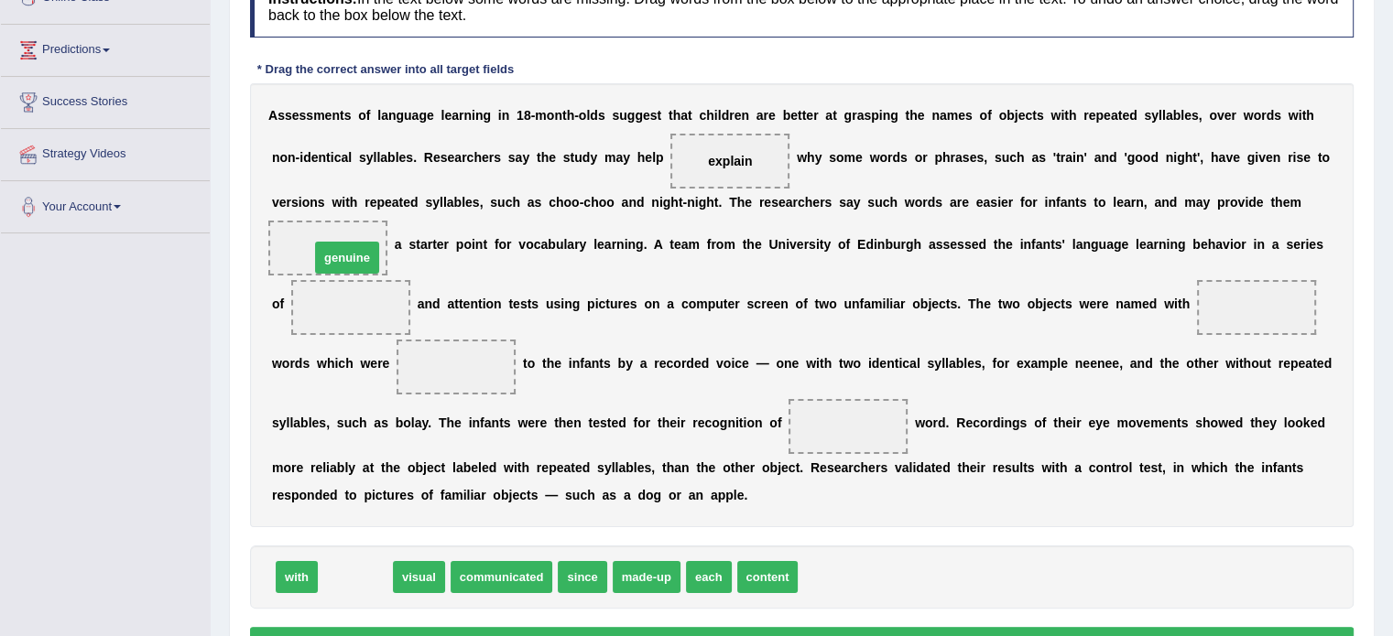
drag, startPoint x: 348, startPoint y: 571, endPoint x: 340, endPoint y: 252, distance: 319.7
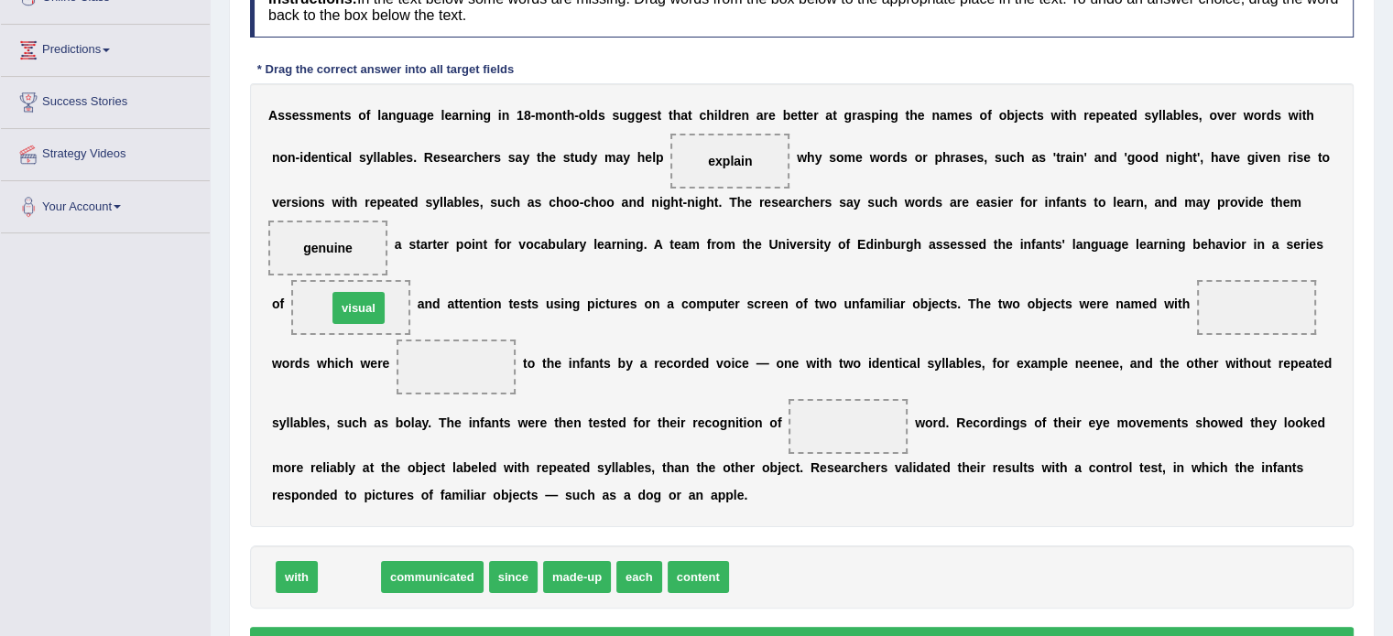
drag, startPoint x: 343, startPoint y: 570, endPoint x: 353, endPoint y: 301, distance: 269.4
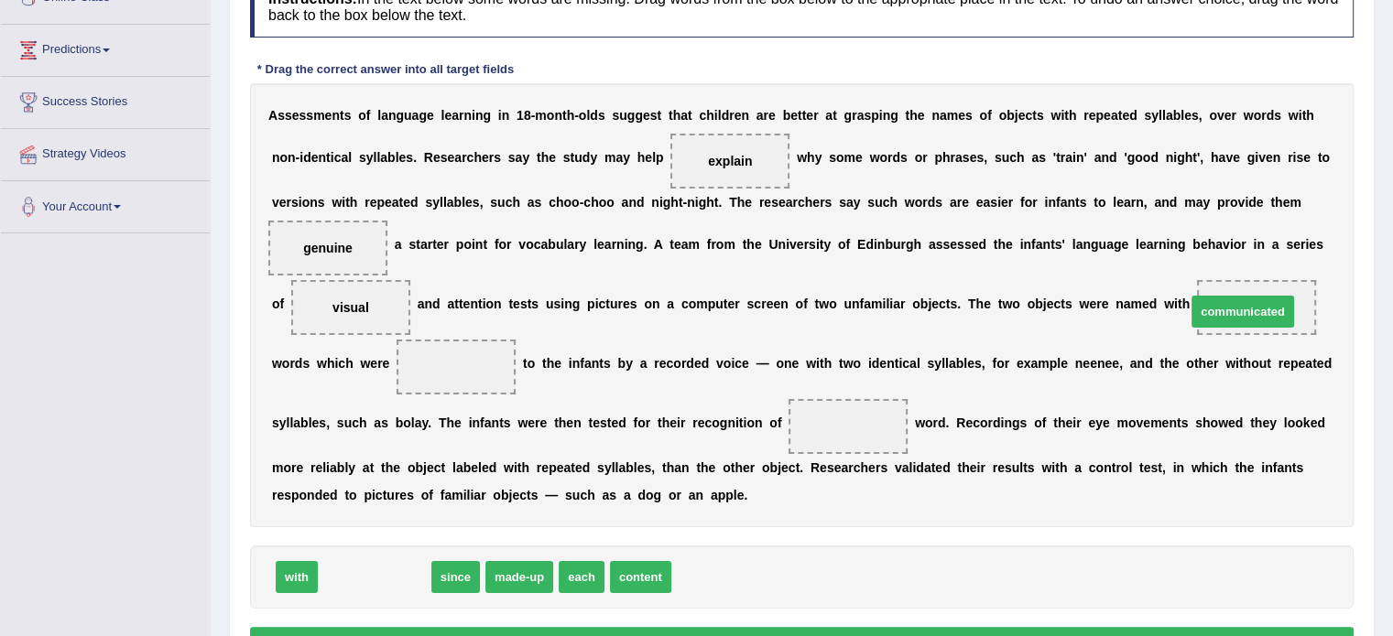
drag, startPoint x: 381, startPoint y: 578, endPoint x: 1249, endPoint y: 310, distance: 908.3
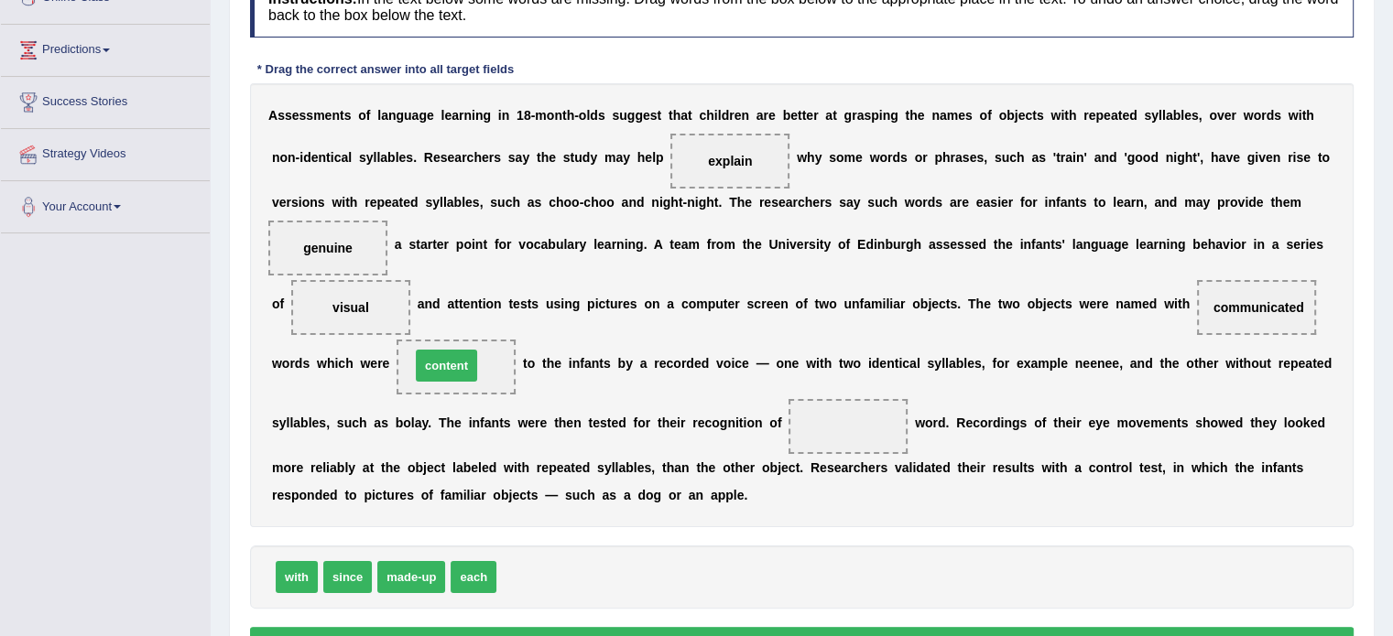
drag, startPoint x: 546, startPoint y: 581, endPoint x: 460, endPoint y: 369, distance: 228.4
drag, startPoint x: 469, startPoint y: 570, endPoint x: 824, endPoint y: 421, distance: 385.4
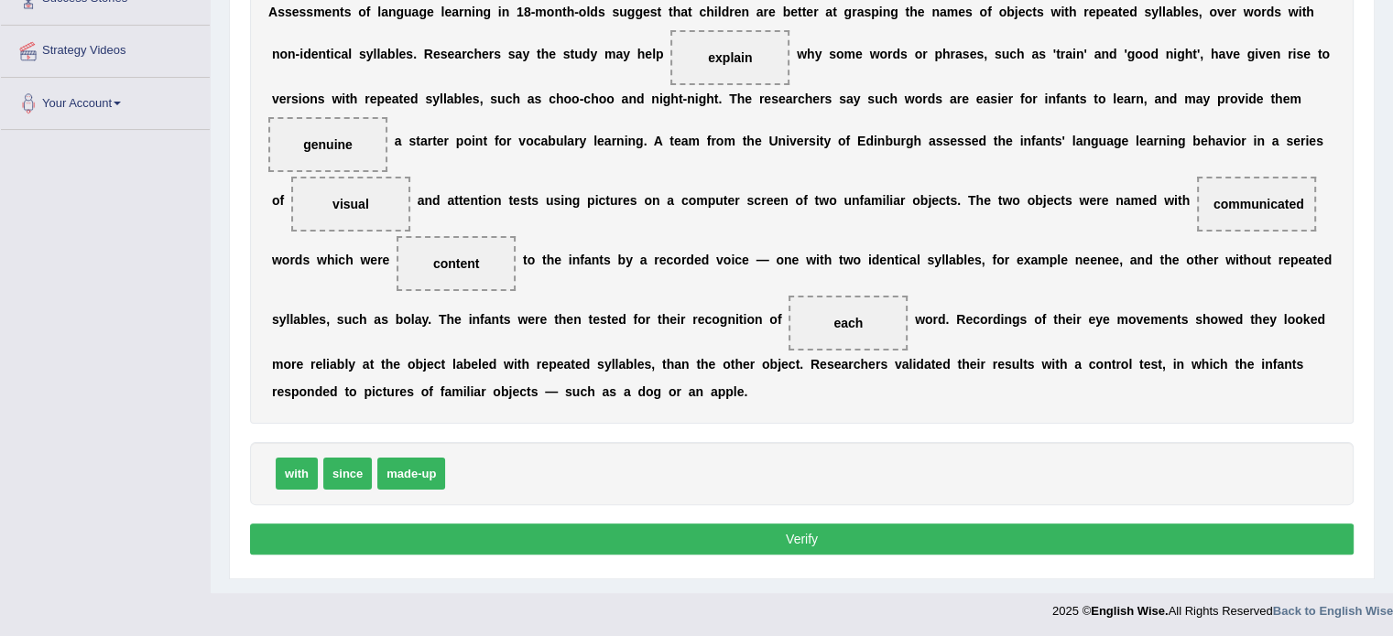
click at [762, 529] on button "Verify" at bounding box center [801, 539] width 1103 height 31
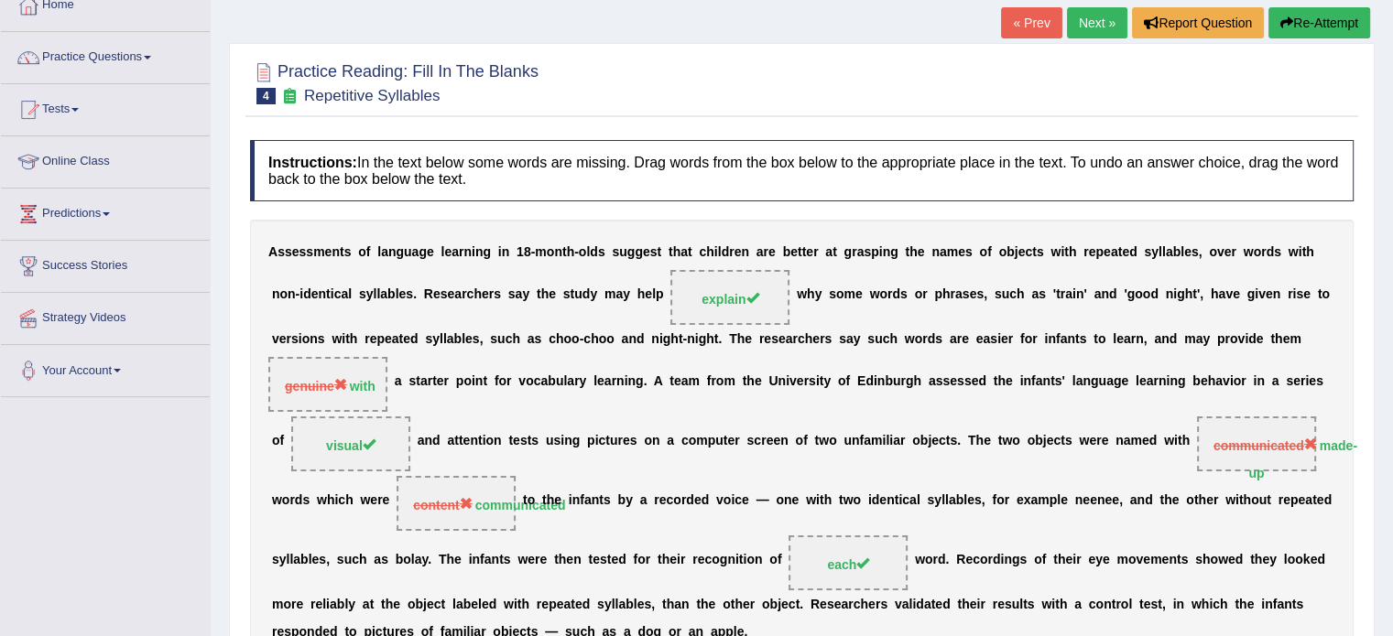
scroll to position [0, 0]
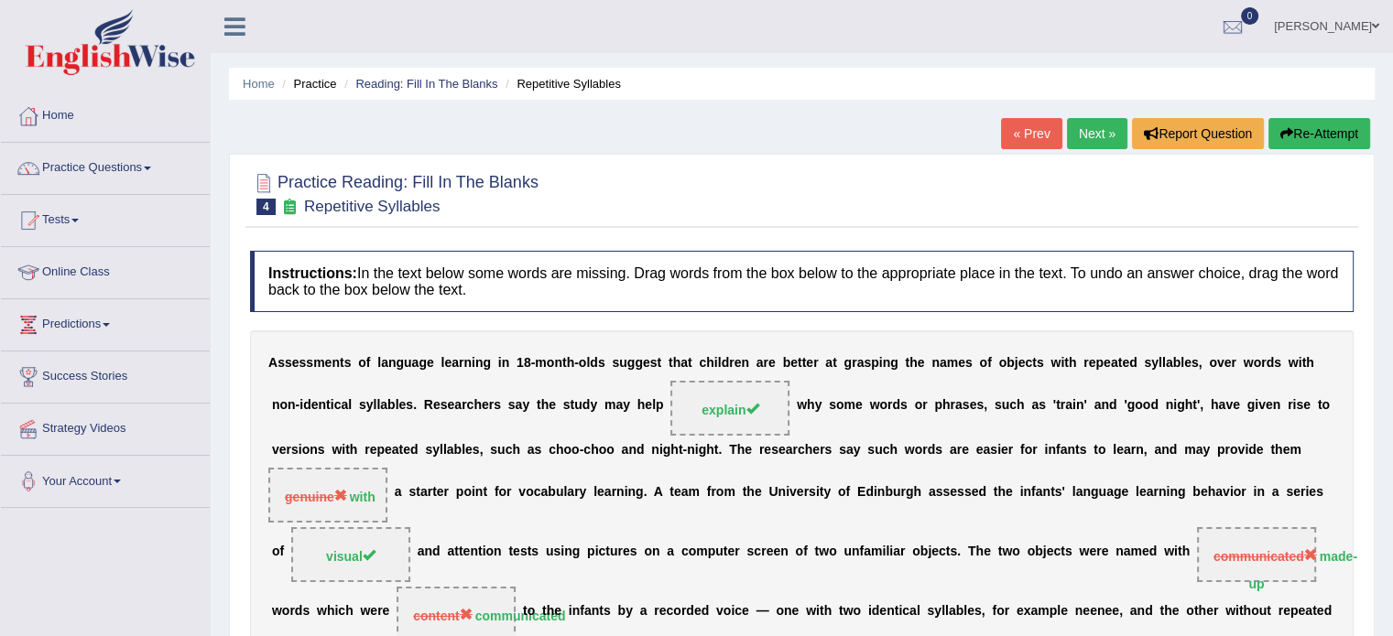
click at [1077, 129] on link "Next »" at bounding box center [1097, 133] width 60 height 31
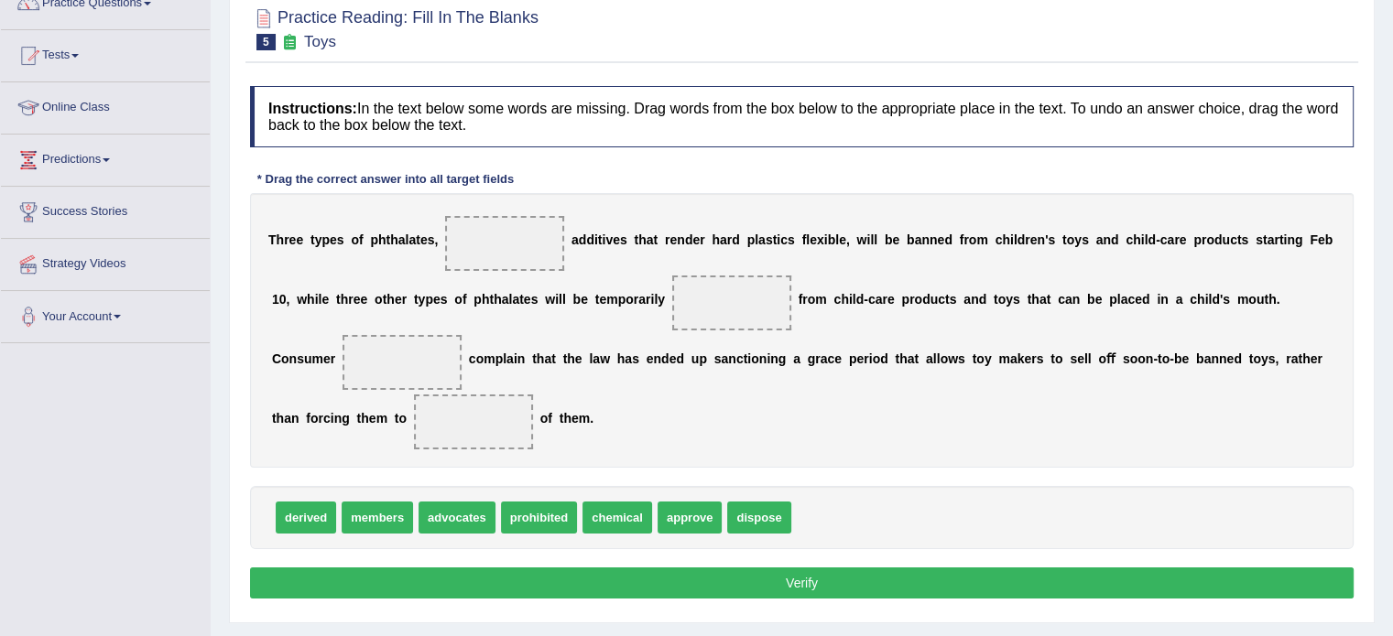
scroll to position [183, 0]
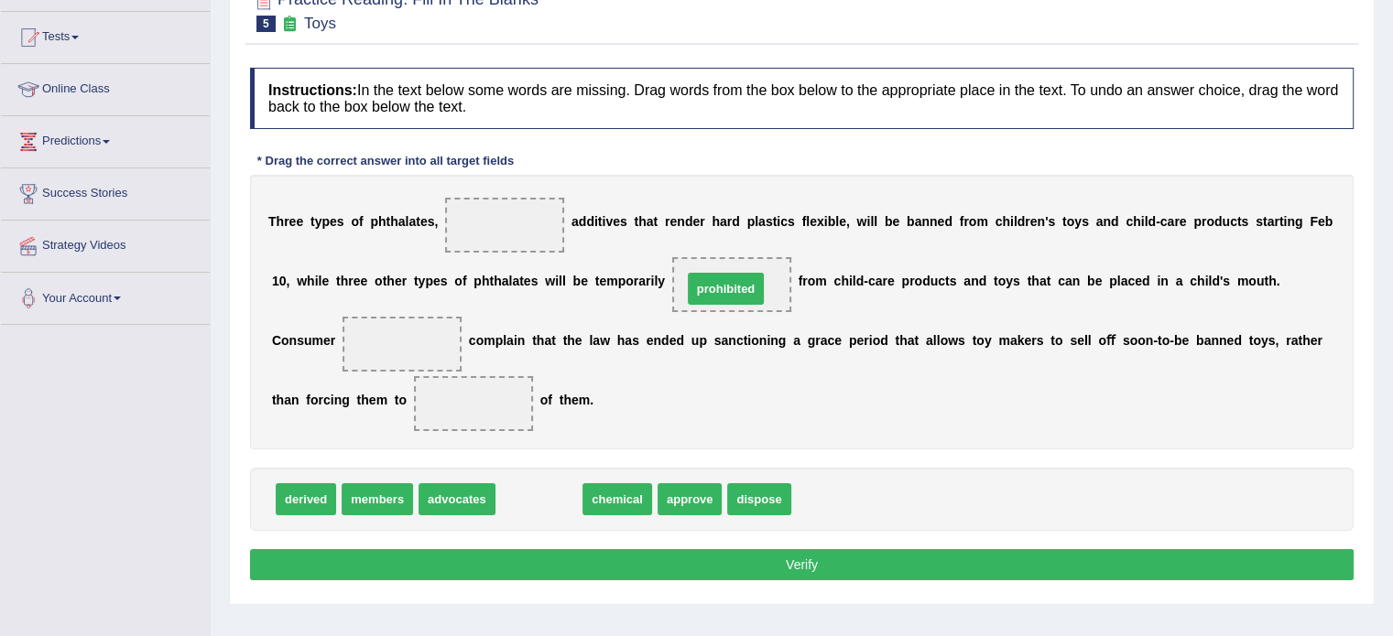
drag, startPoint x: 531, startPoint y: 505, endPoint x: 718, endPoint y: 294, distance: 281.5
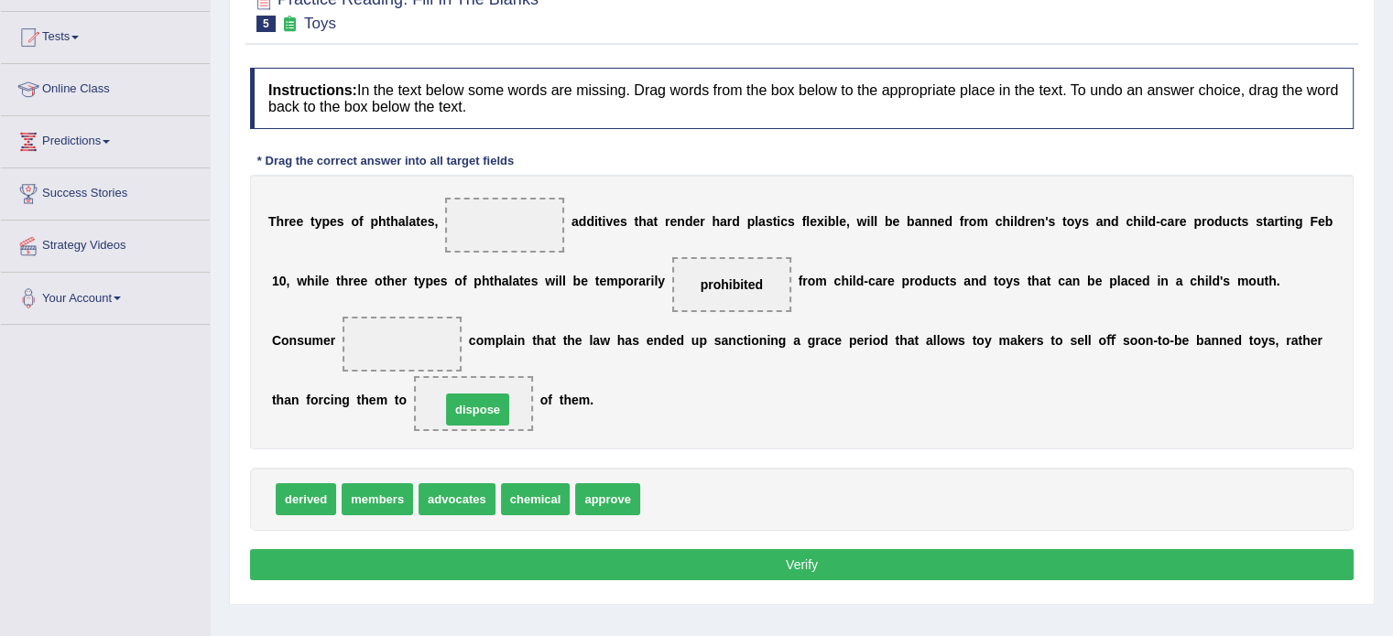
drag, startPoint x: 670, startPoint y: 504, endPoint x: 471, endPoint y: 414, distance: 218.9
drag, startPoint x: 546, startPoint y: 493, endPoint x: 516, endPoint y: 219, distance: 275.5
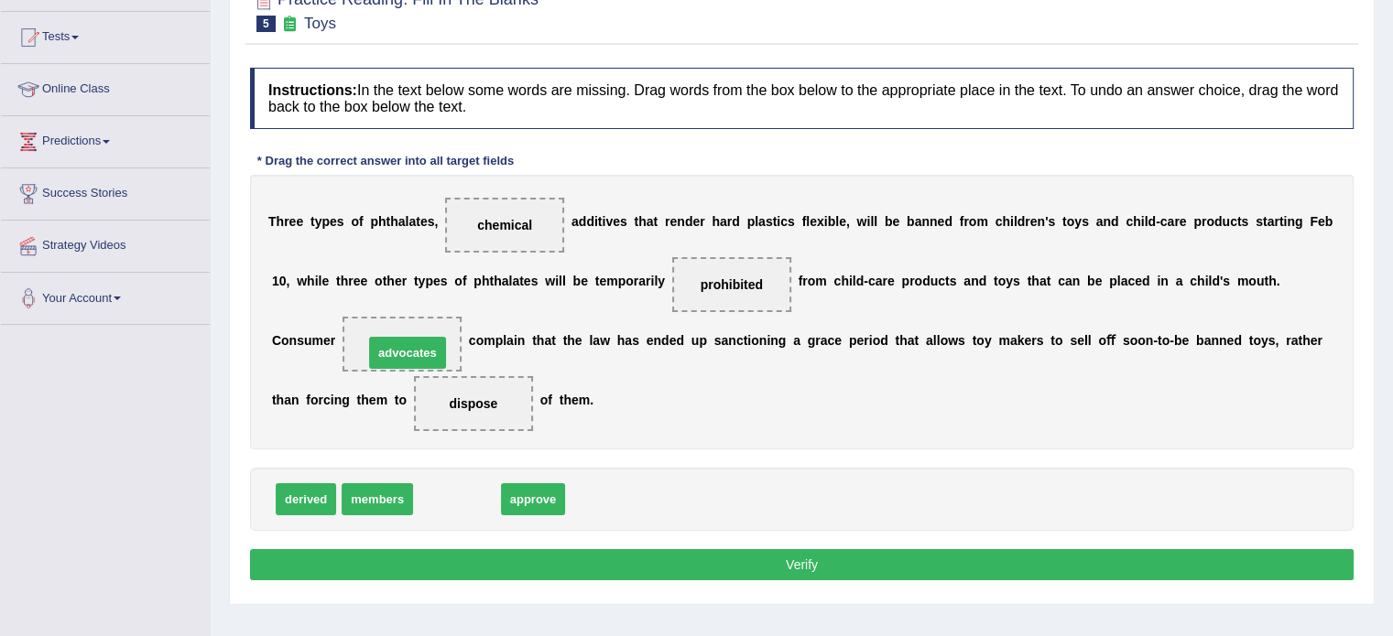
drag, startPoint x: 452, startPoint y: 501, endPoint x: 403, endPoint y: 354, distance: 154.6
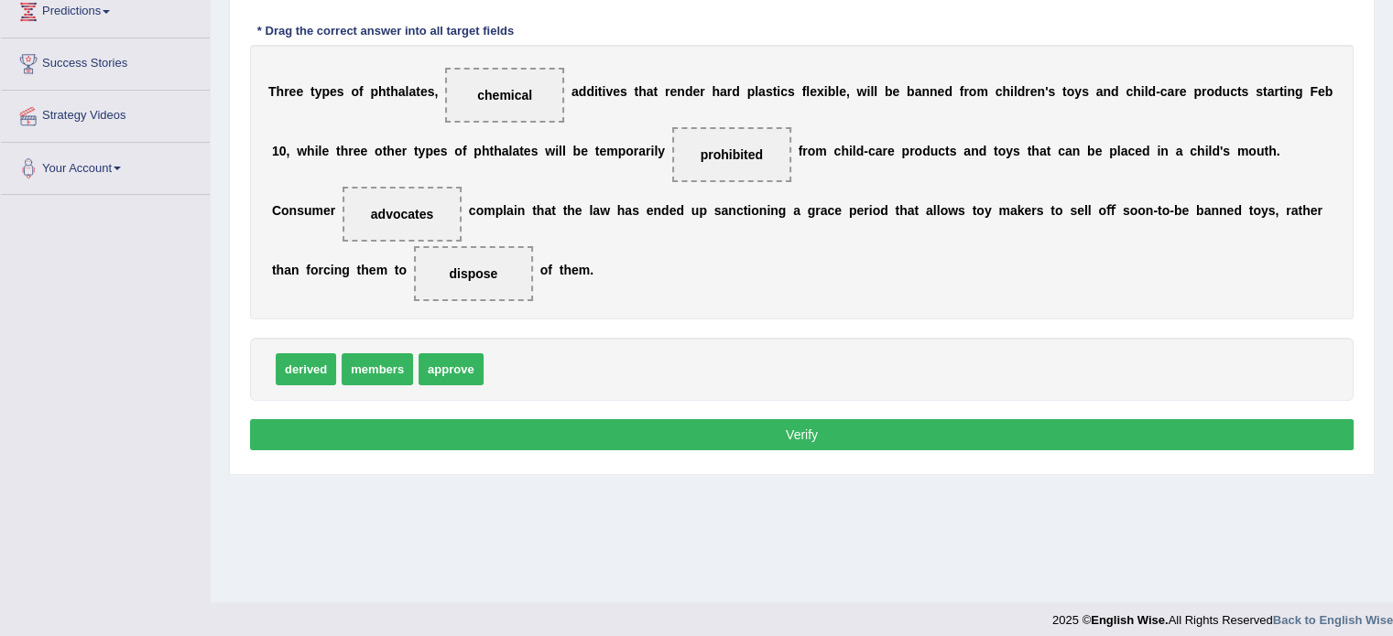
scroll to position [325, 0]
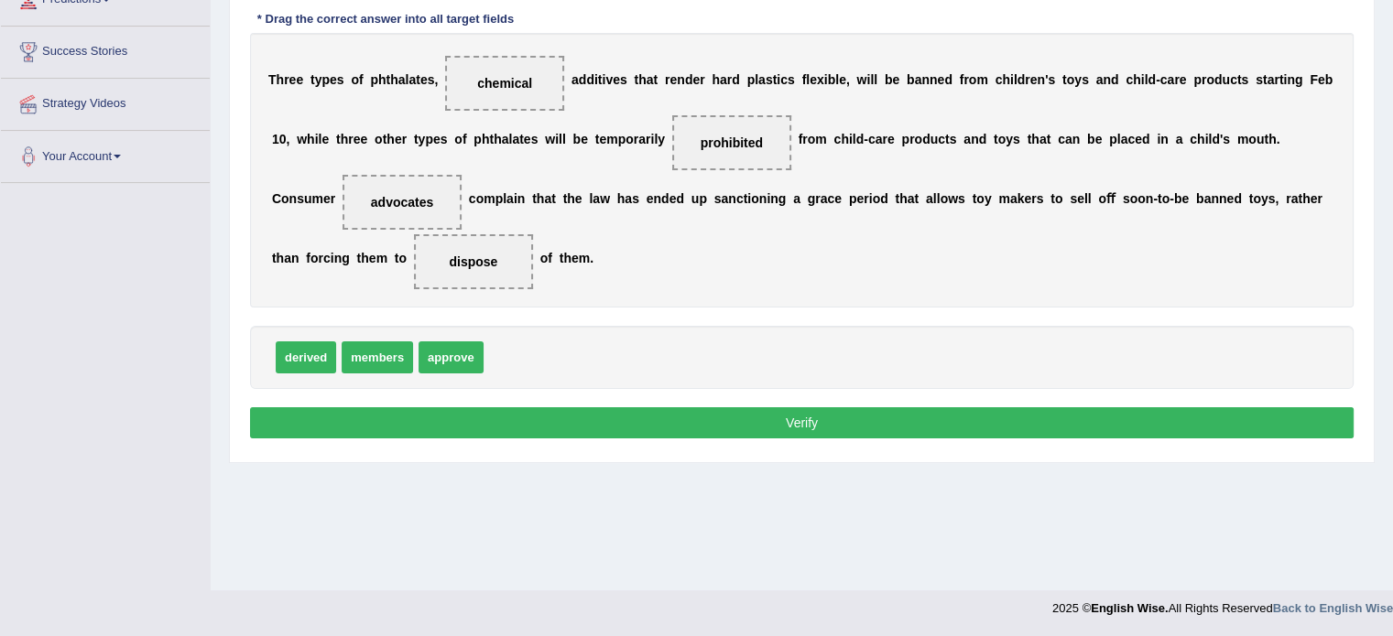
click at [817, 419] on button "Verify" at bounding box center [801, 422] width 1103 height 31
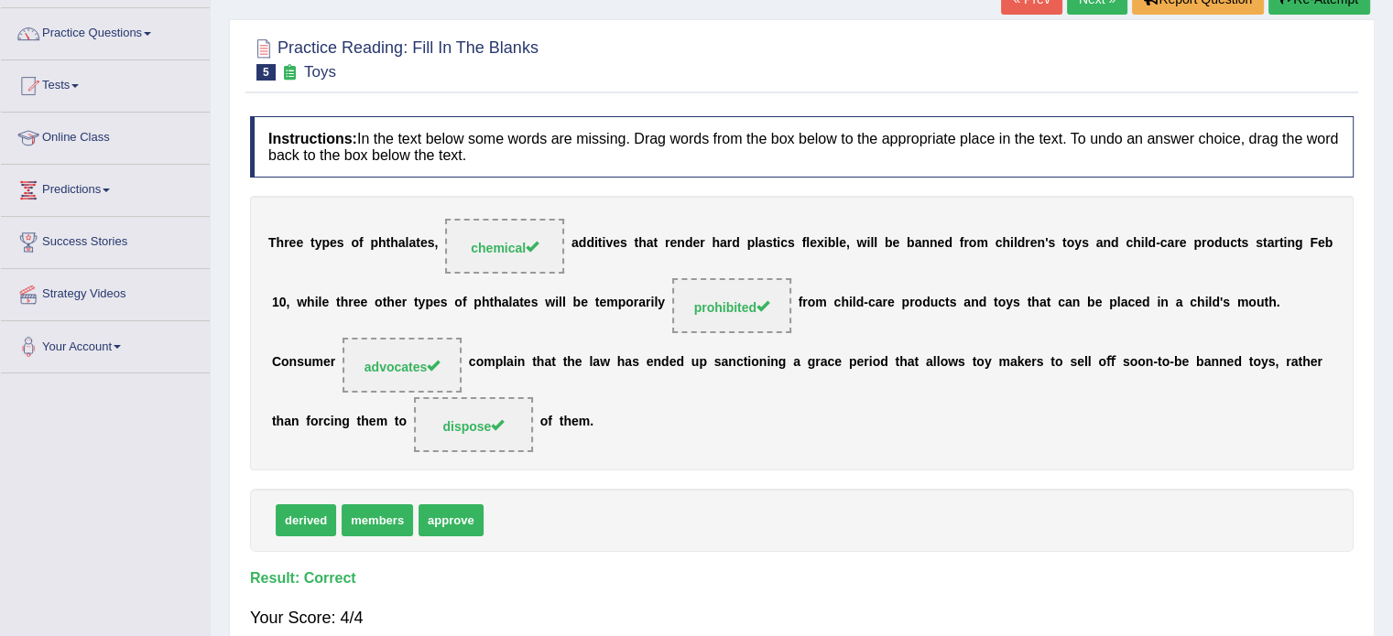
scroll to position [0, 0]
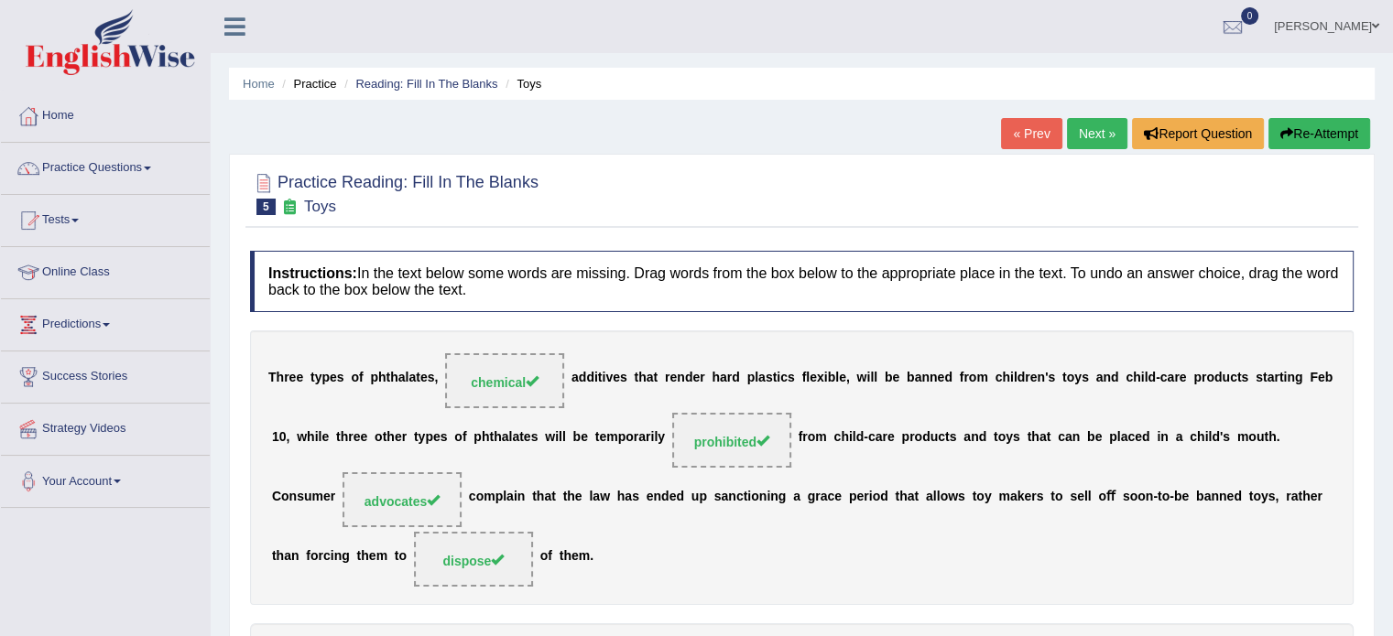
click at [1083, 139] on link "Next »" at bounding box center [1097, 133] width 60 height 31
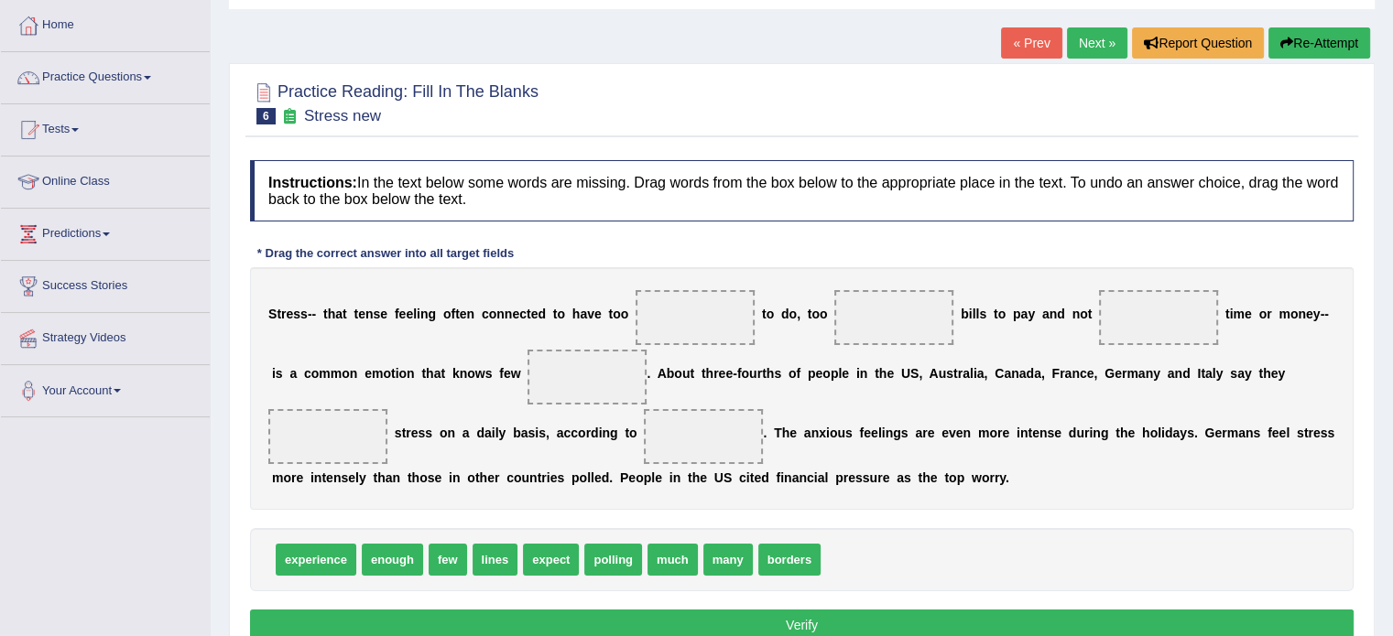
scroll to position [92, 0]
